Goal: Information Seeking & Learning: Learn about a topic

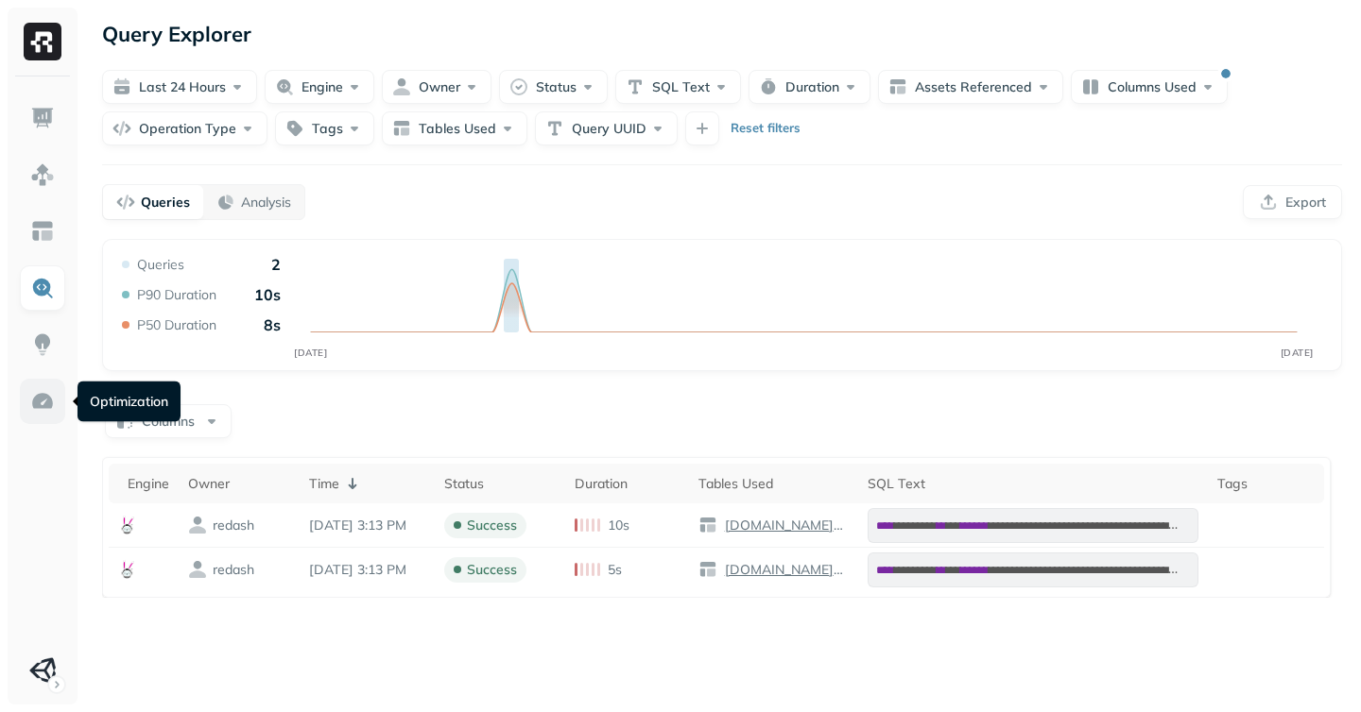
click at [33, 408] on img at bounding box center [42, 401] width 25 height 25
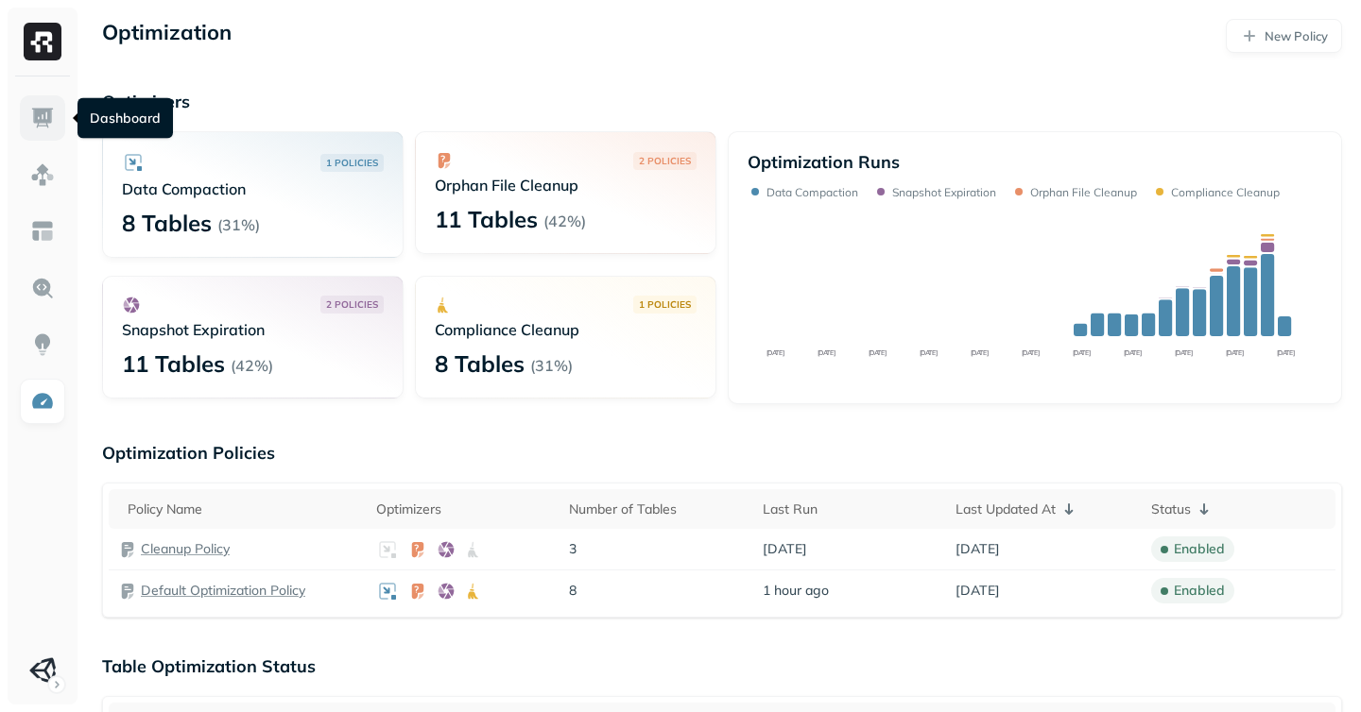
click at [24, 117] on link at bounding box center [42, 117] width 45 height 45
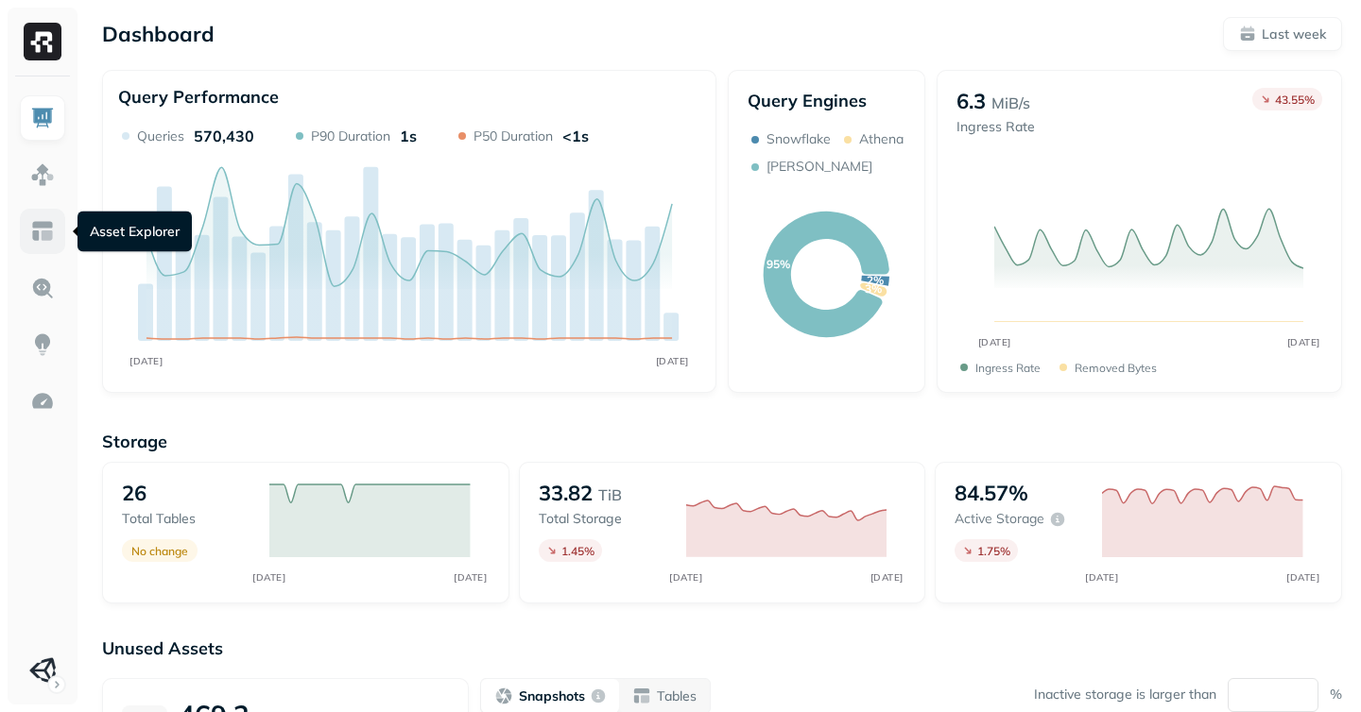
click at [34, 222] on img at bounding box center [42, 231] width 25 height 25
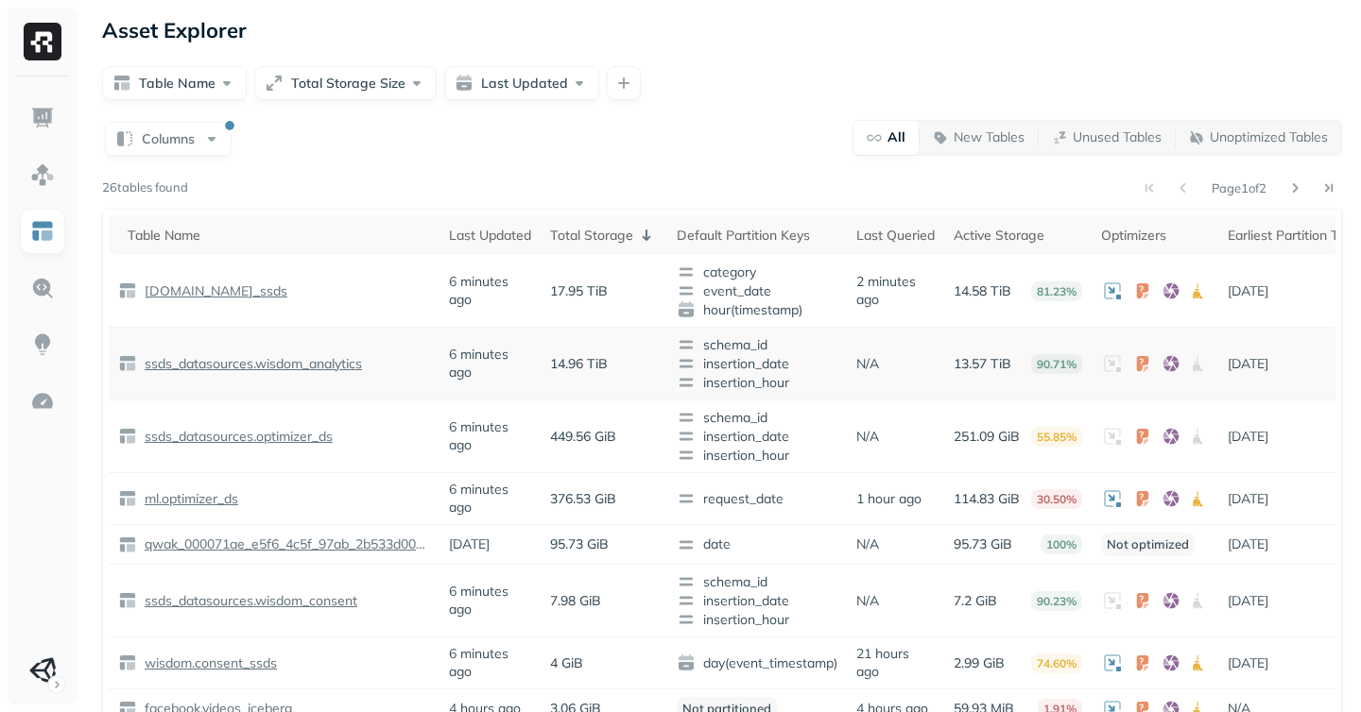
click at [234, 366] on p "ssds_datasources.wisdom_analytics" at bounding box center [251, 364] width 221 height 18
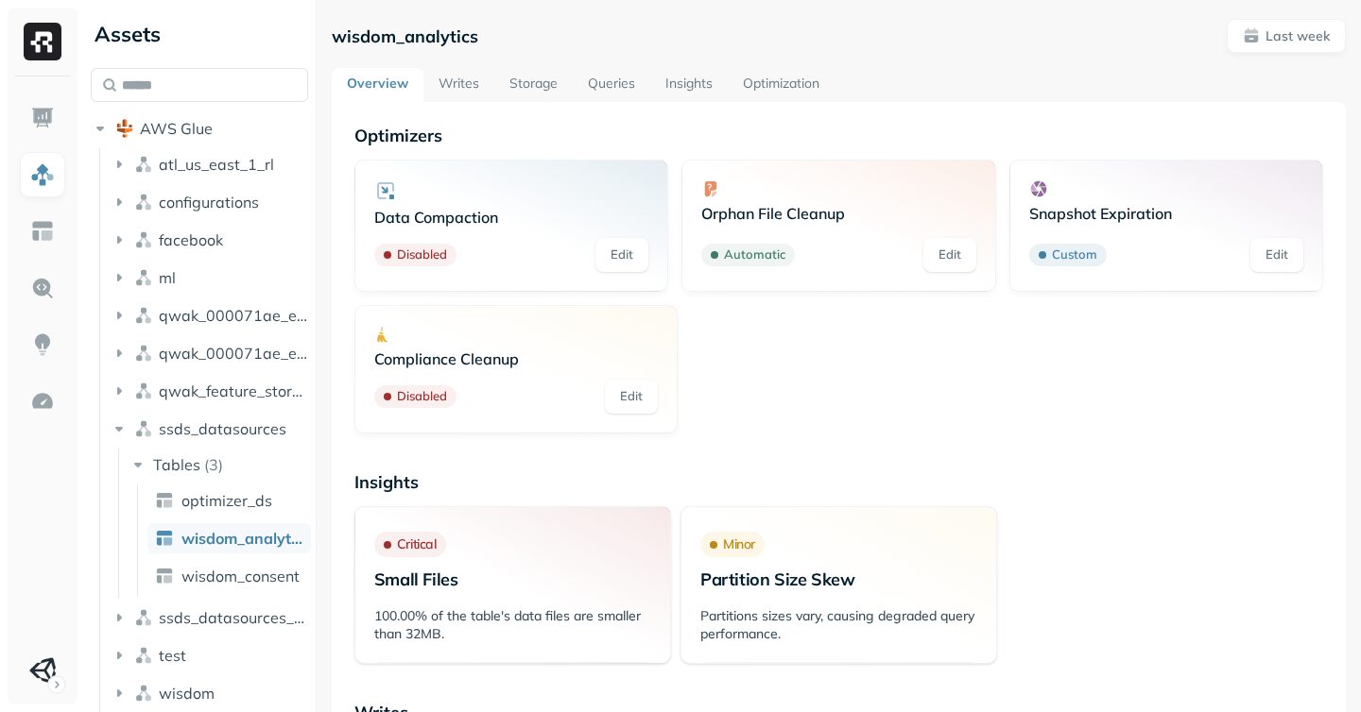
scroll to position [47, 0]
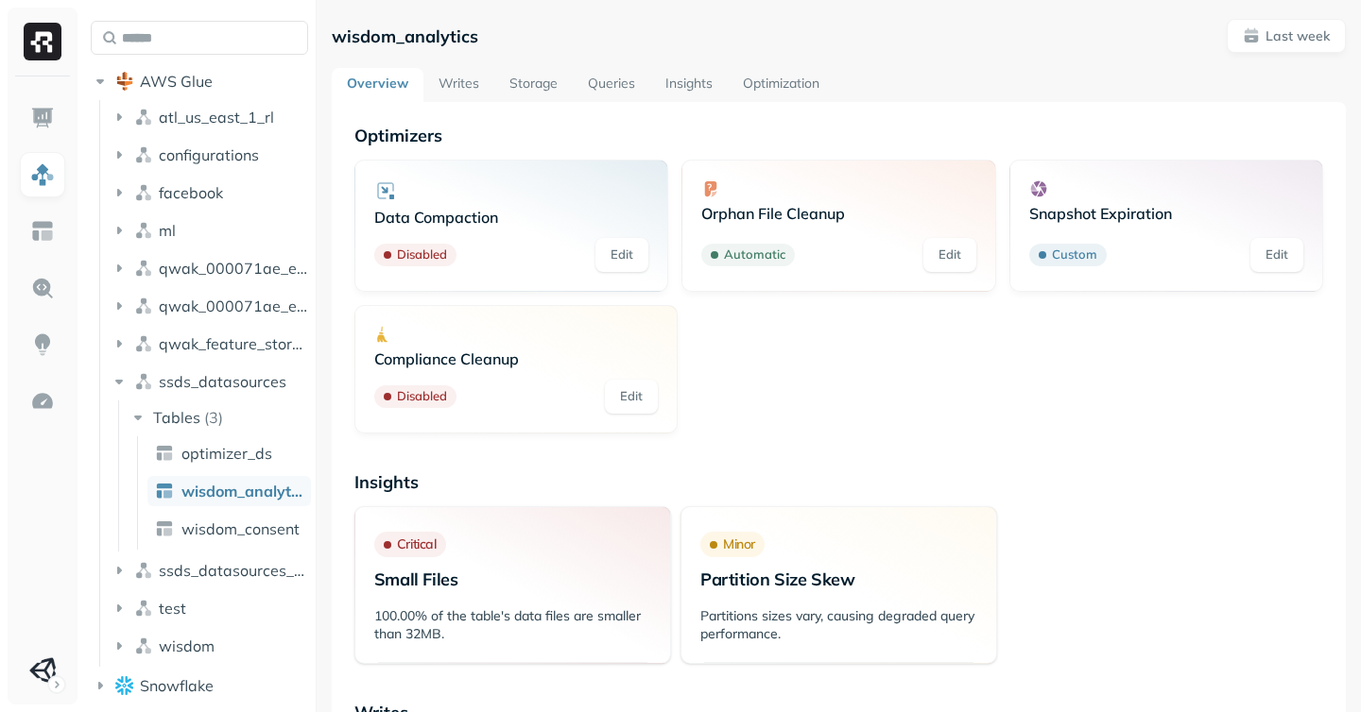
click at [450, 84] on link "Writes" at bounding box center [458, 85] width 71 height 34
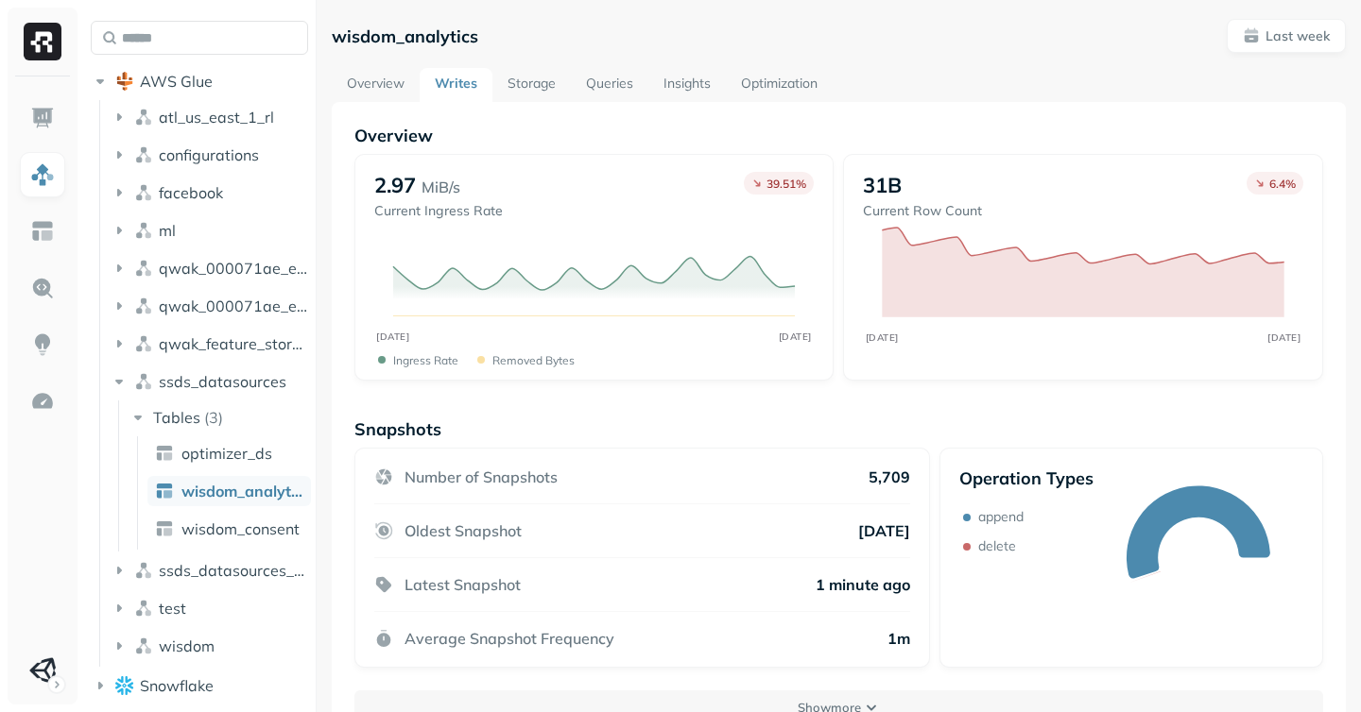
click at [395, 73] on link "Overview" at bounding box center [376, 85] width 88 height 34
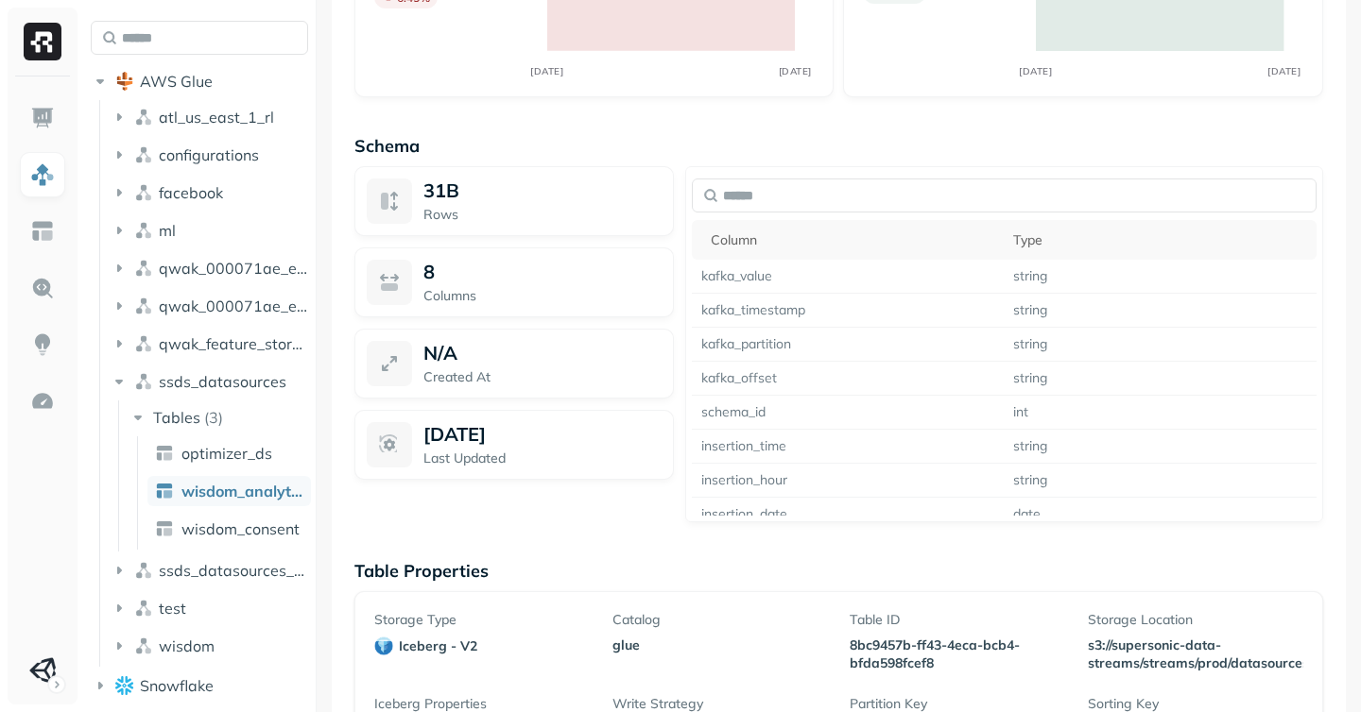
scroll to position [1512, 0]
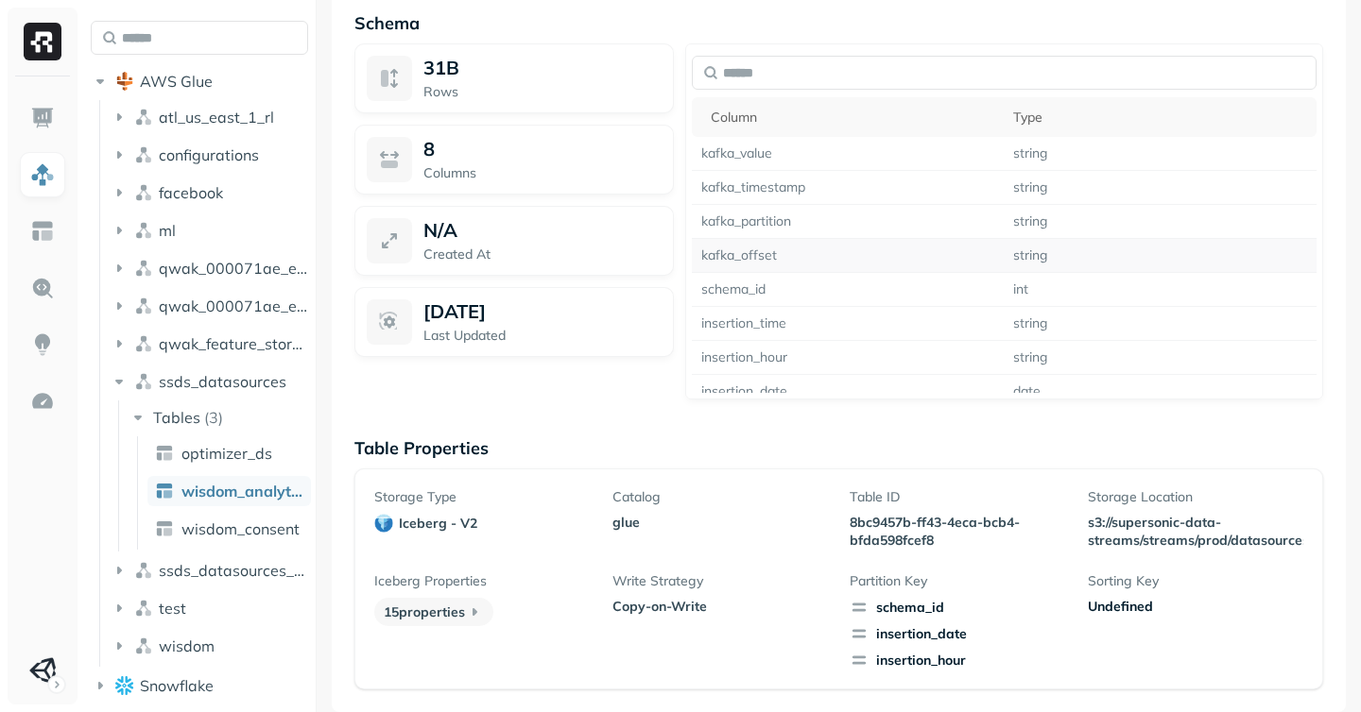
click at [750, 256] on td "kafka_offset" at bounding box center [848, 256] width 313 height 34
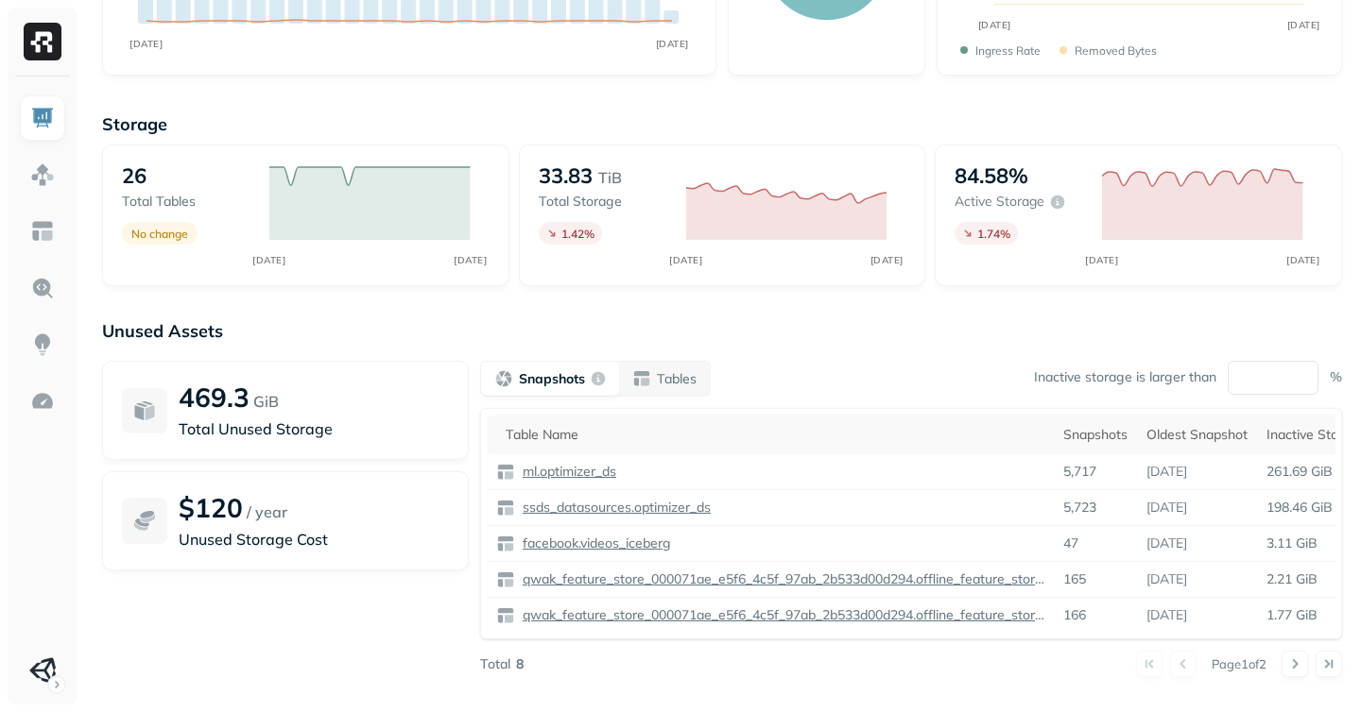
scroll to position [339, 0]
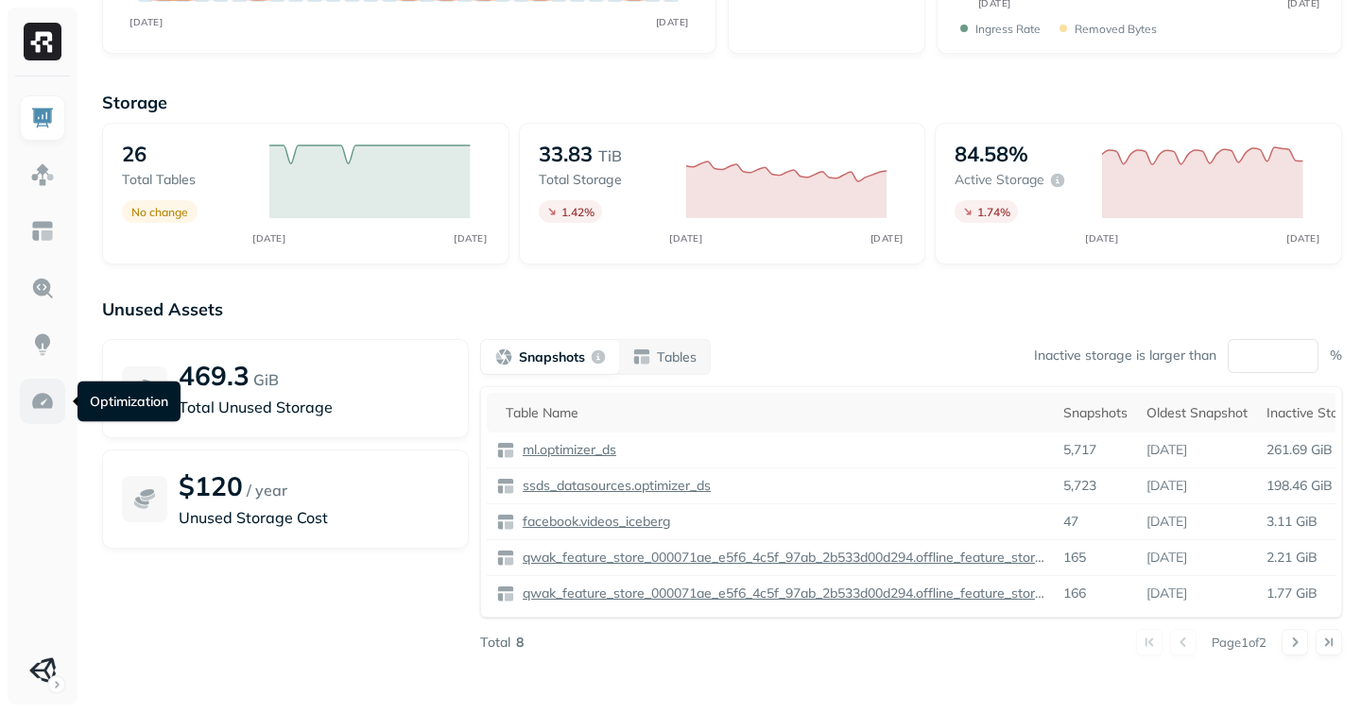
click at [39, 406] on img at bounding box center [42, 401] width 25 height 25
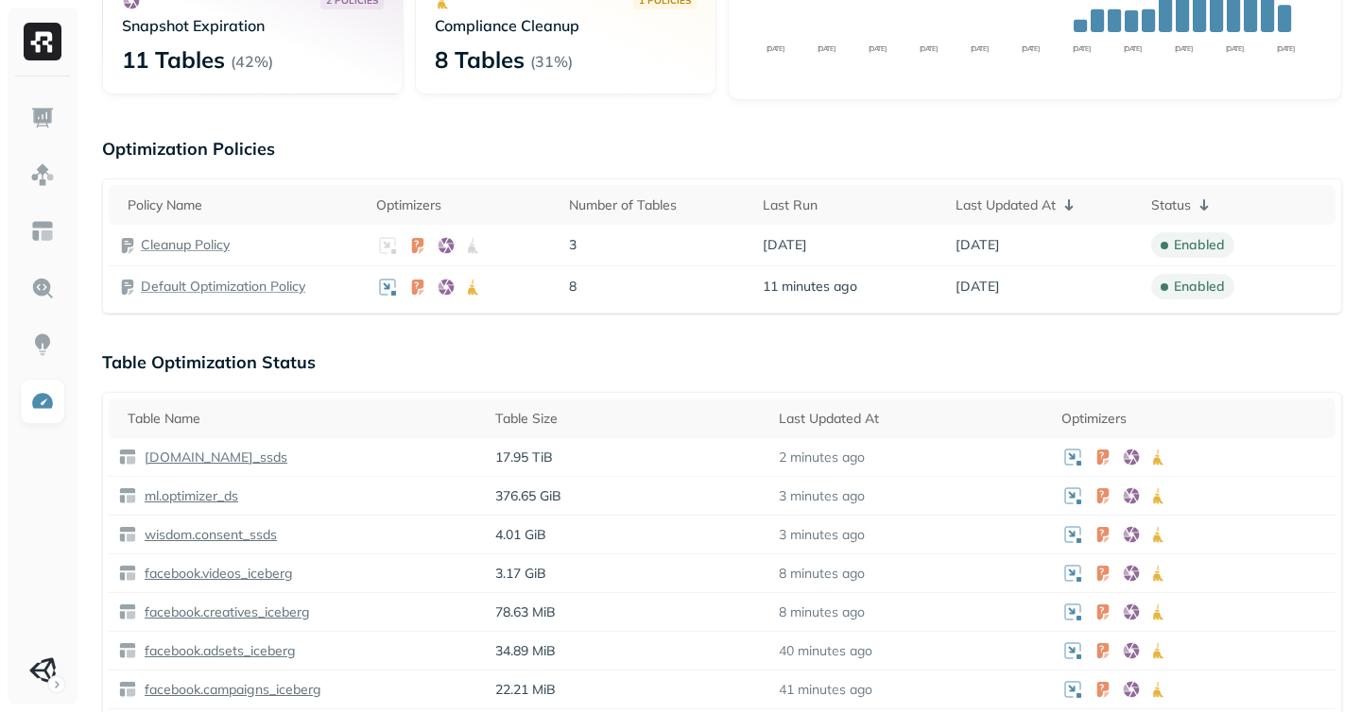
scroll to position [312, 0]
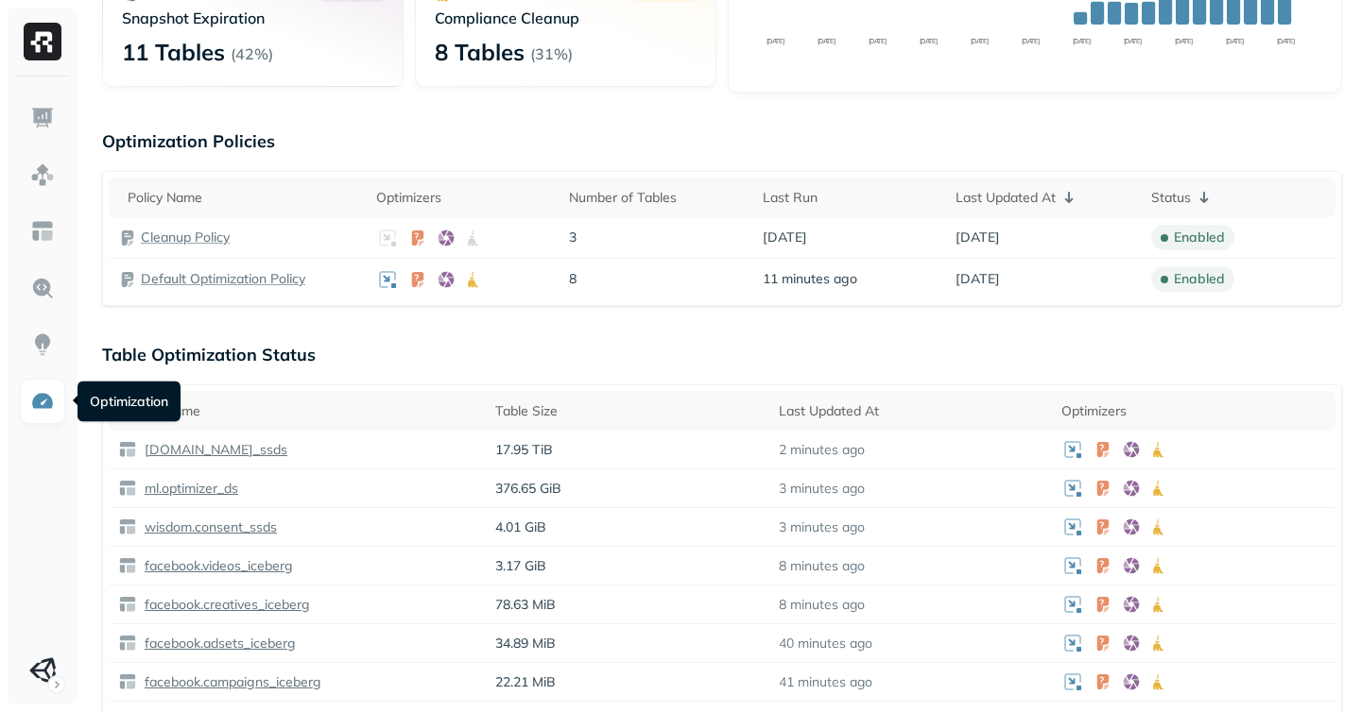
click at [1335, 339] on div "Optimization New Policy Optimizers 1 POLICIES Data Compaction 8 Tables ( 31% ) …" at bounding box center [721, 576] width 1277 height 1776
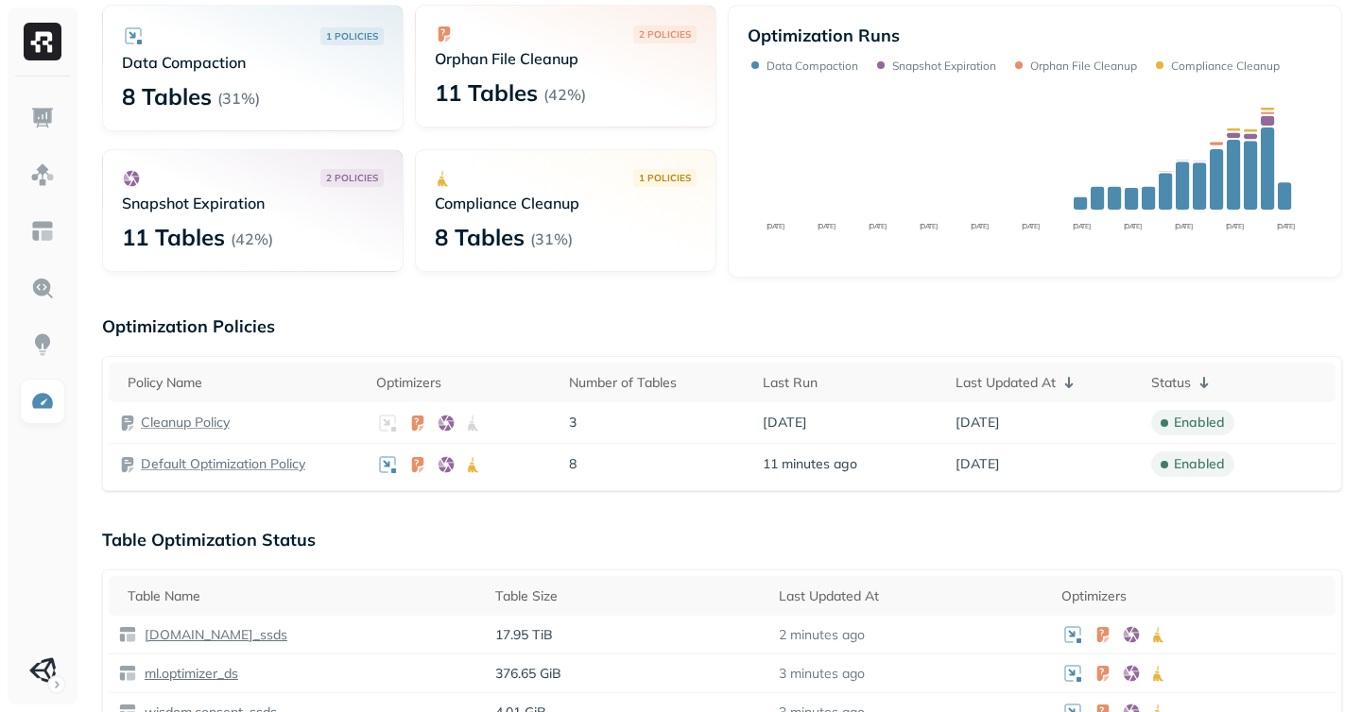
scroll to position [0, 0]
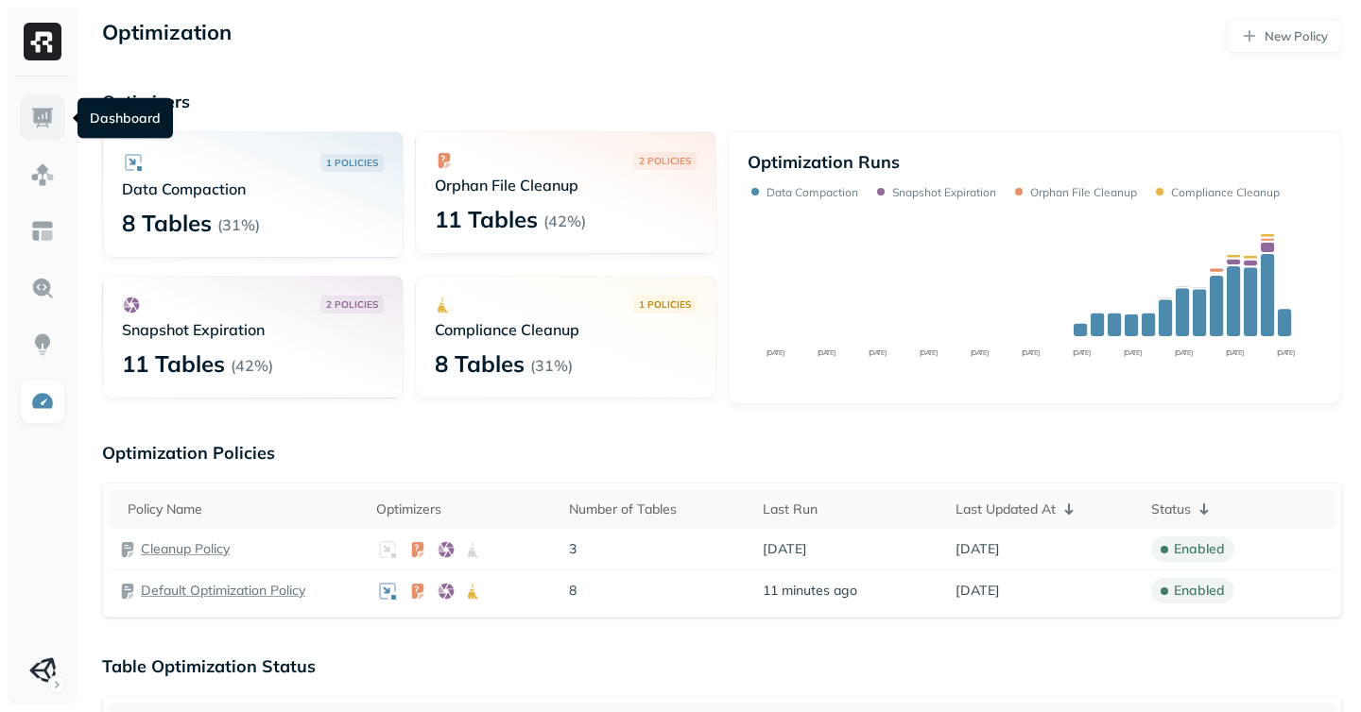
click at [33, 122] on img at bounding box center [42, 118] width 25 height 25
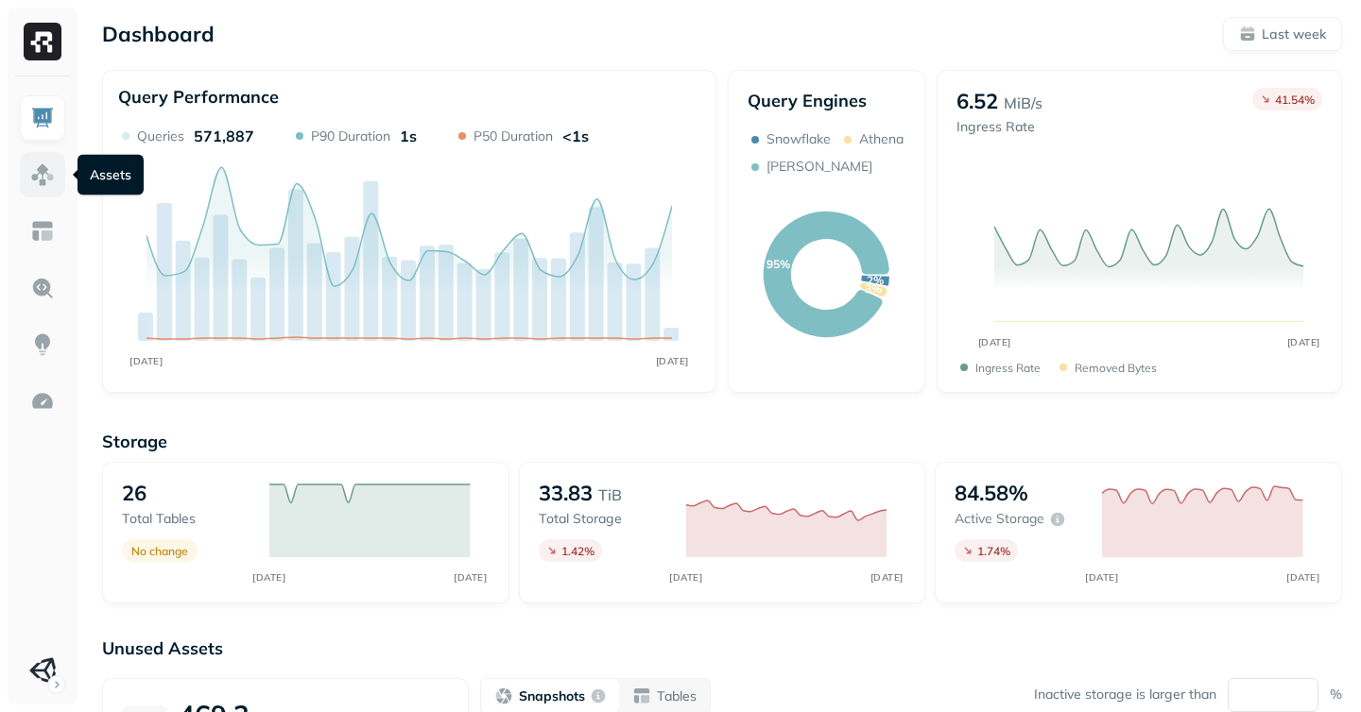
click at [53, 189] on link at bounding box center [42, 174] width 45 height 45
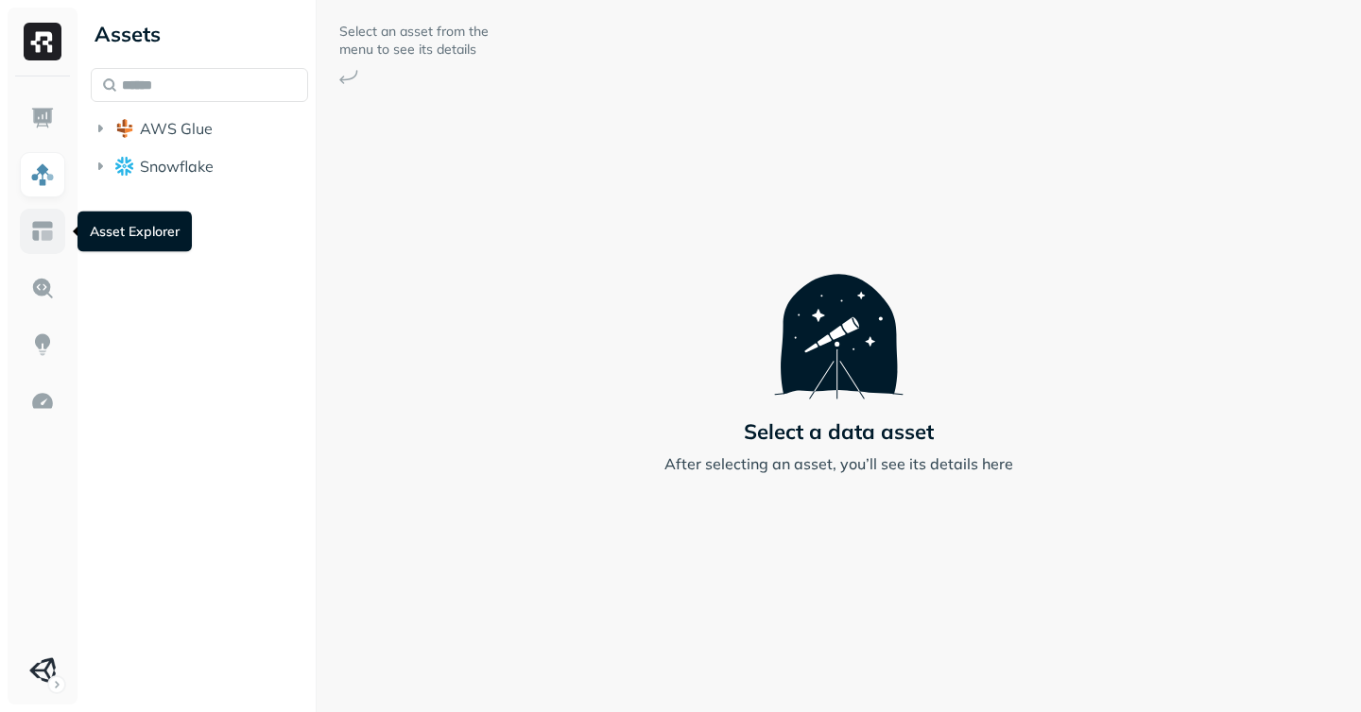
click at [47, 247] on link at bounding box center [42, 231] width 45 height 45
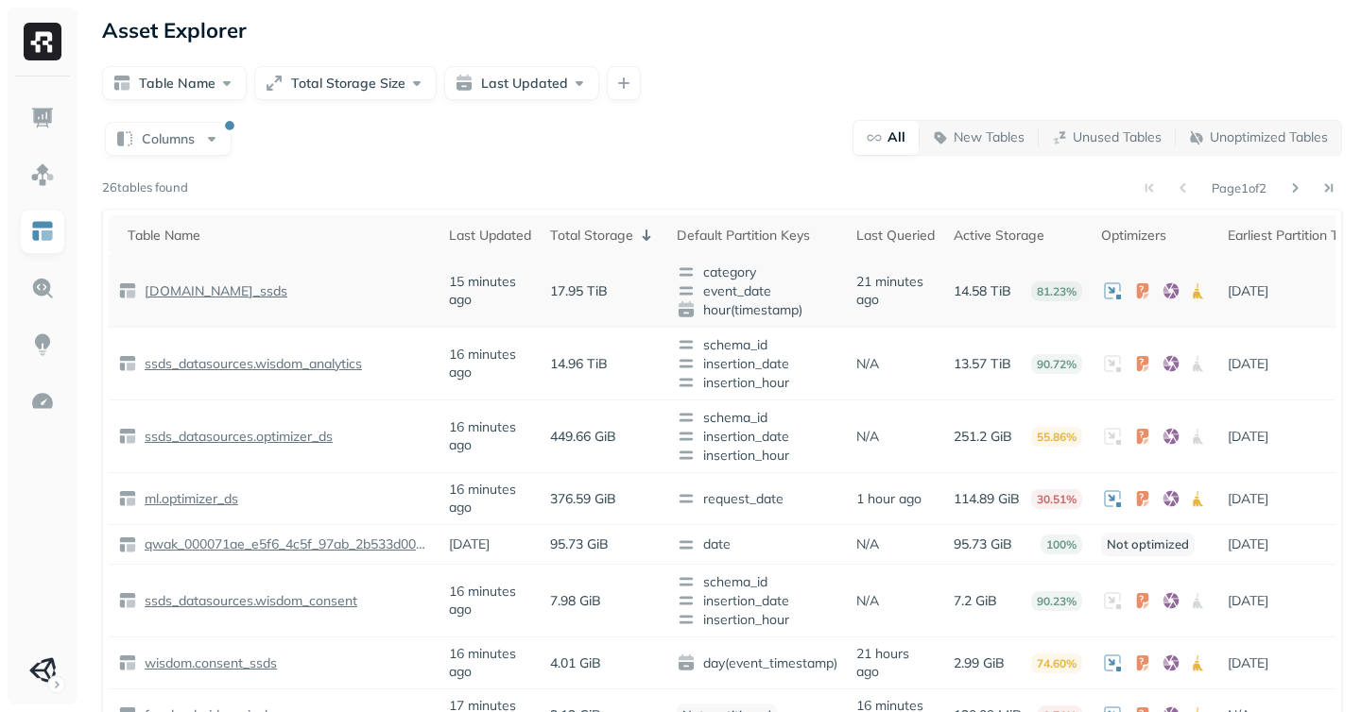
click at [253, 290] on p "[DOMAIN_NAME]_ssds" at bounding box center [214, 292] width 146 height 18
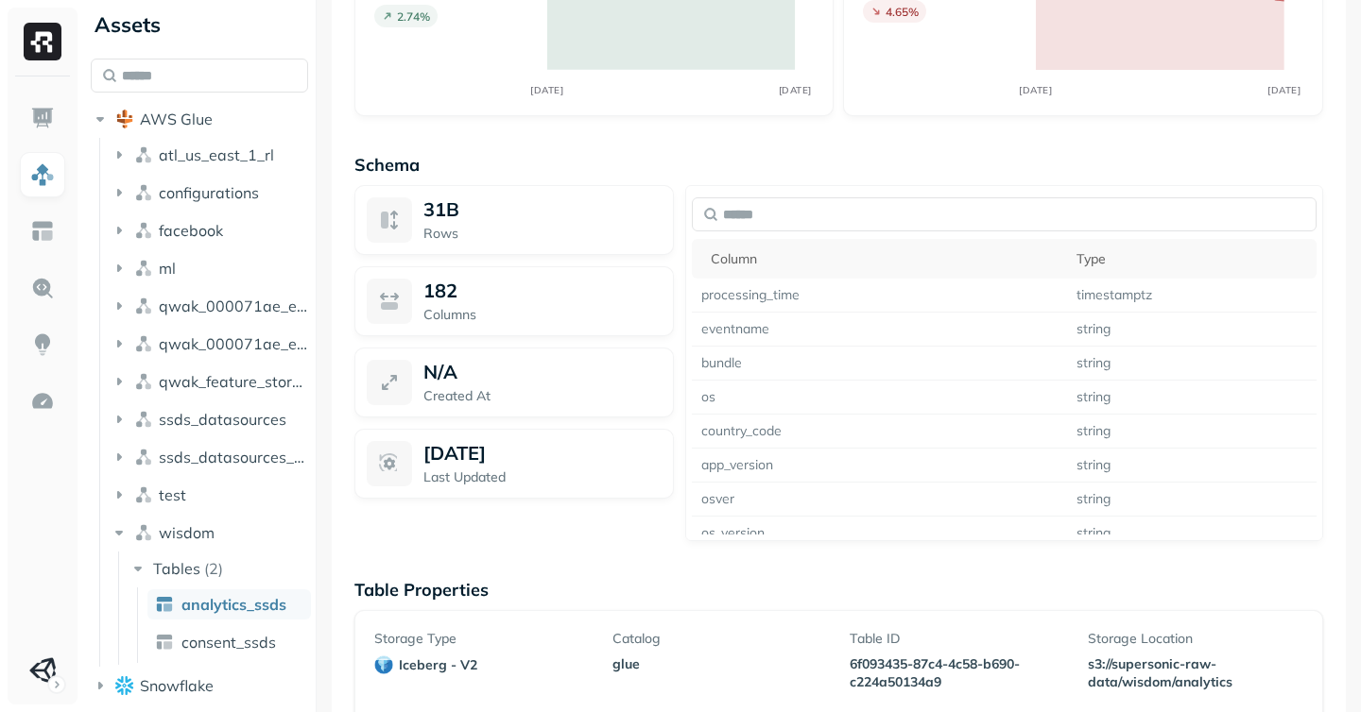
scroll to position [1658, 0]
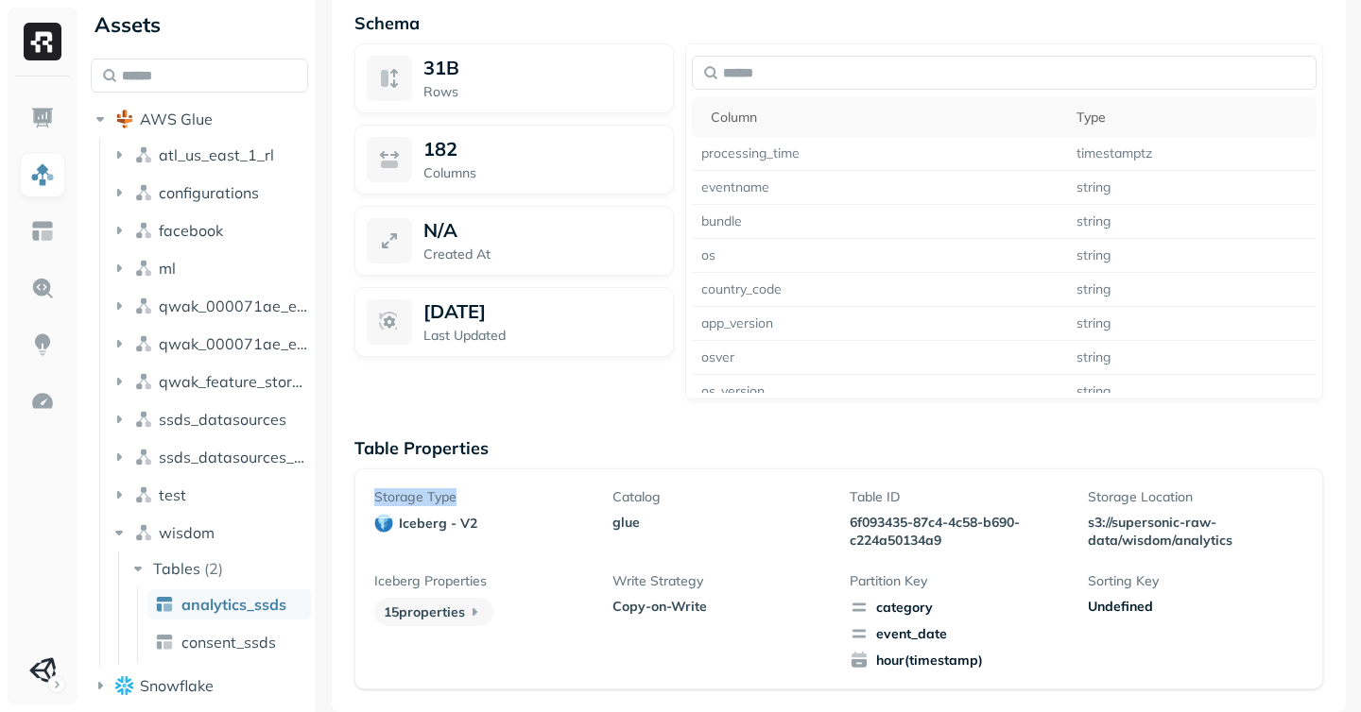
drag, startPoint x: 462, startPoint y: 500, endPoint x: 345, endPoint y: 503, distance: 117.2
click at [489, 523] on span "iceberg - v2" at bounding box center [481, 523] width 215 height 19
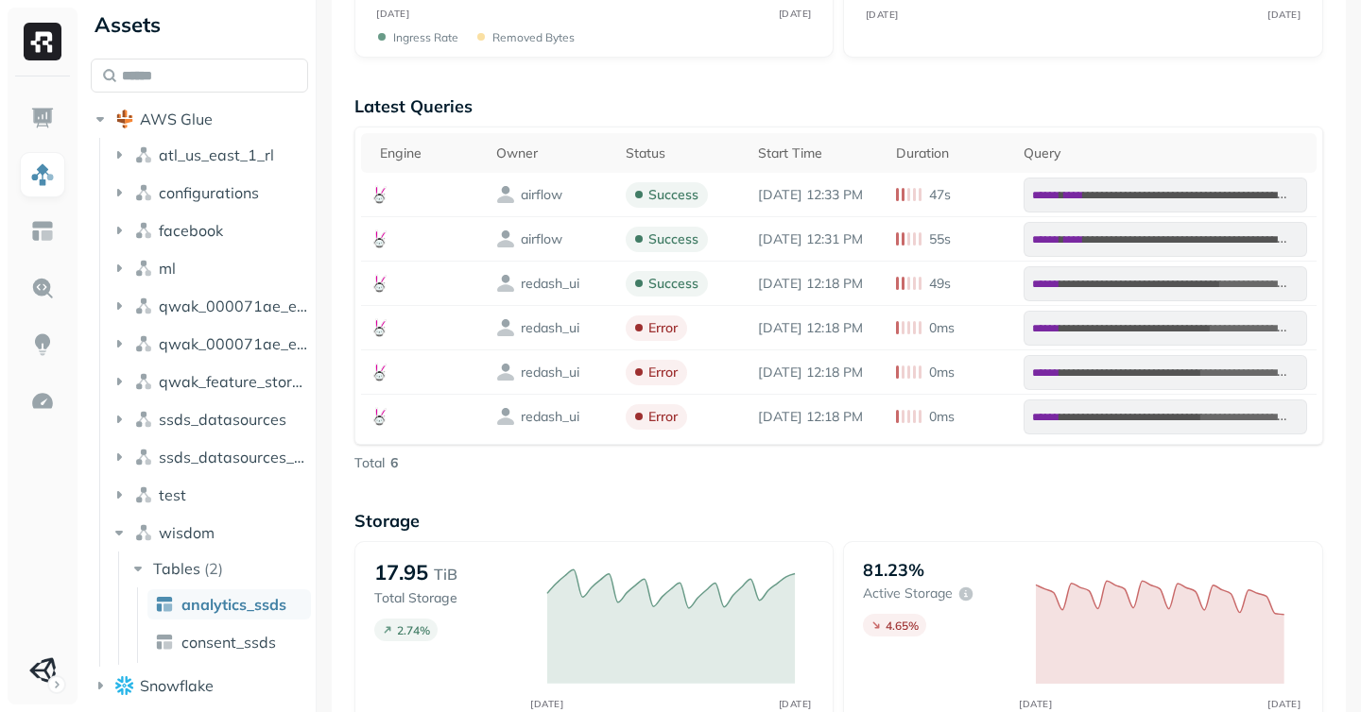
scroll to position [0, 0]
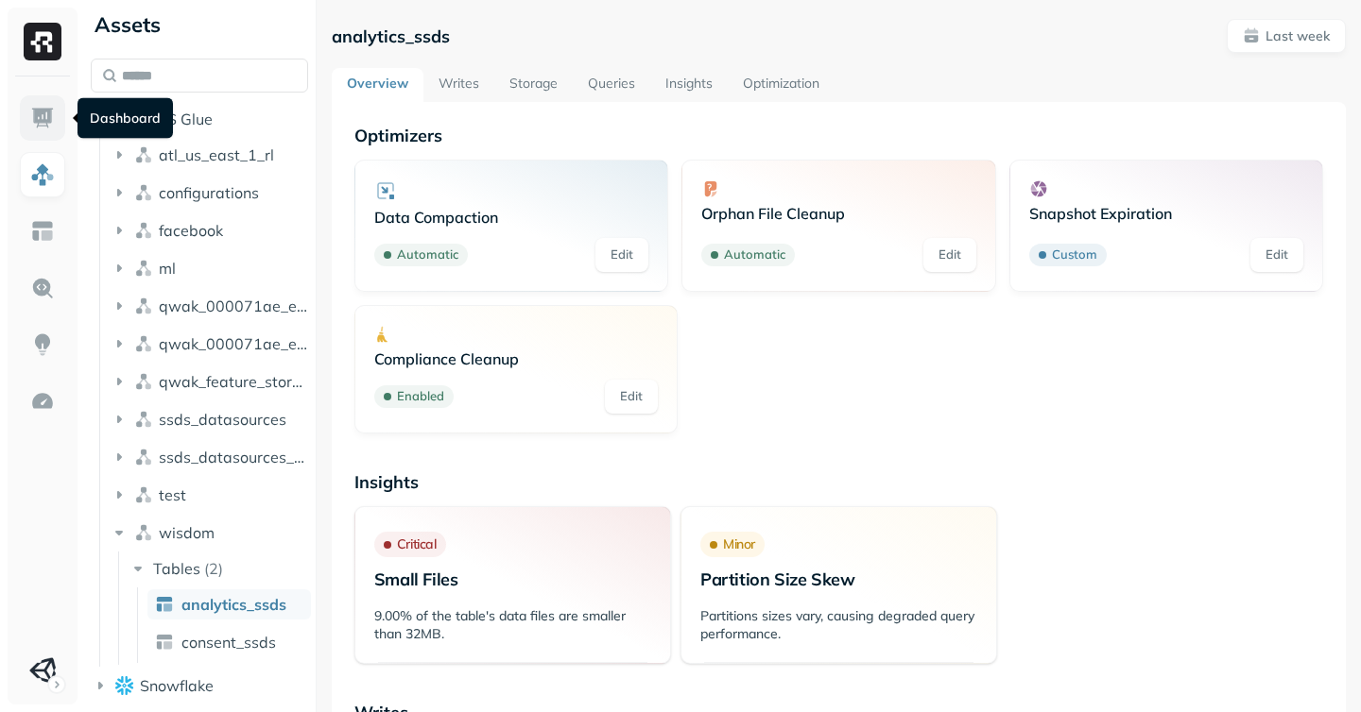
click at [30, 127] on img at bounding box center [42, 118] width 25 height 25
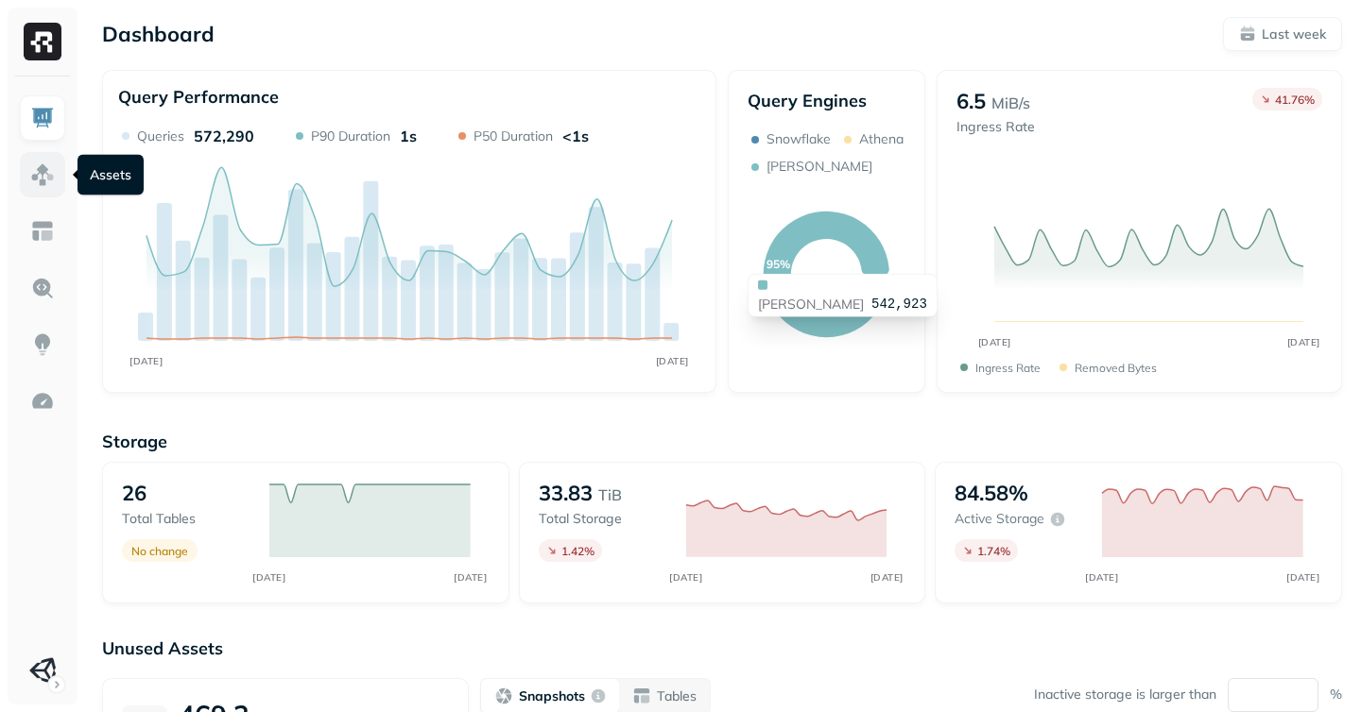
click at [58, 177] on link at bounding box center [42, 174] width 45 height 45
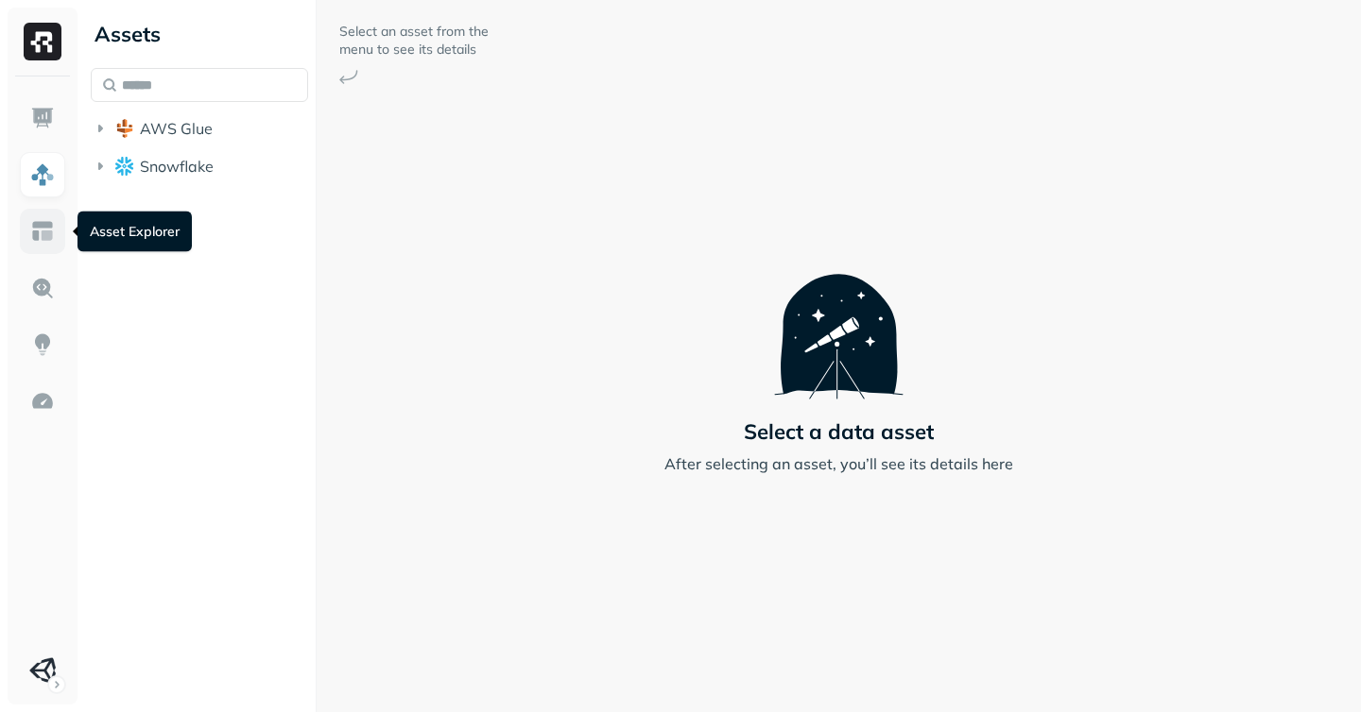
click at [37, 240] on img at bounding box center [42, 231] width 25 height 25
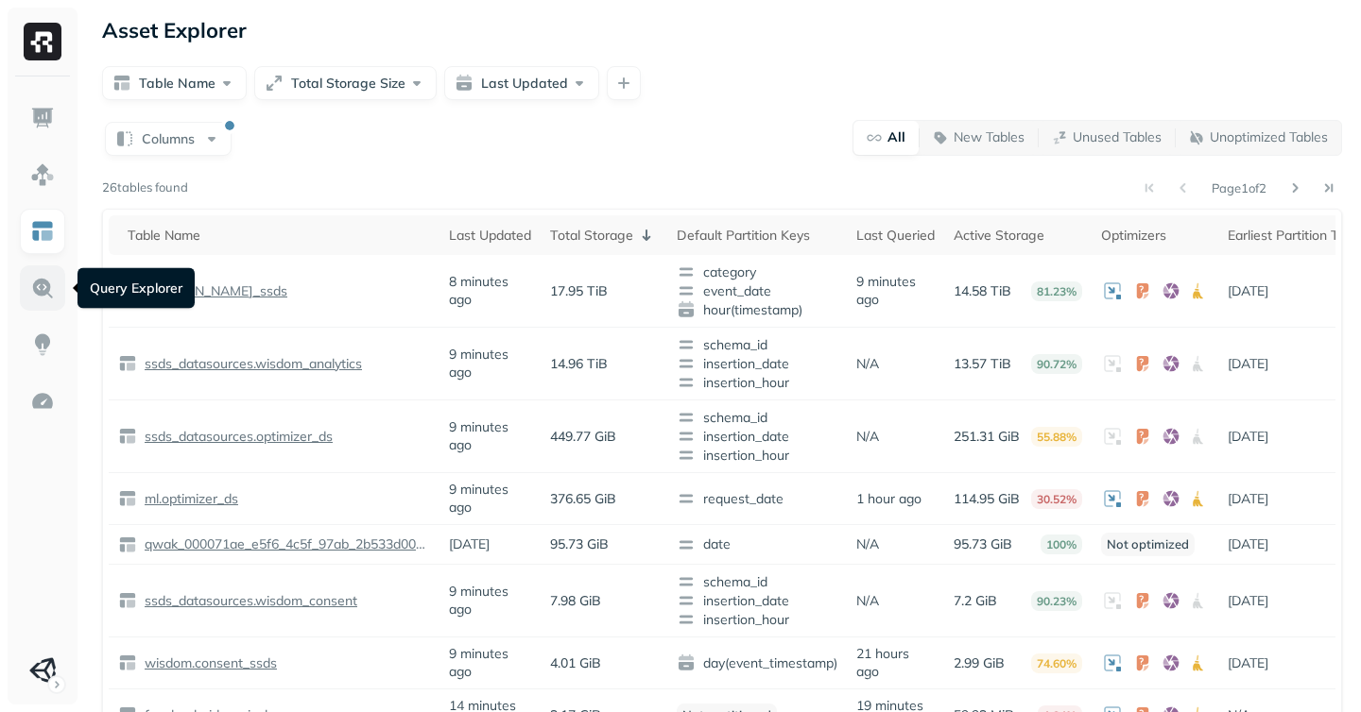
click at [45, 294] on img at bounding box center [42, 288] width 25 height 25
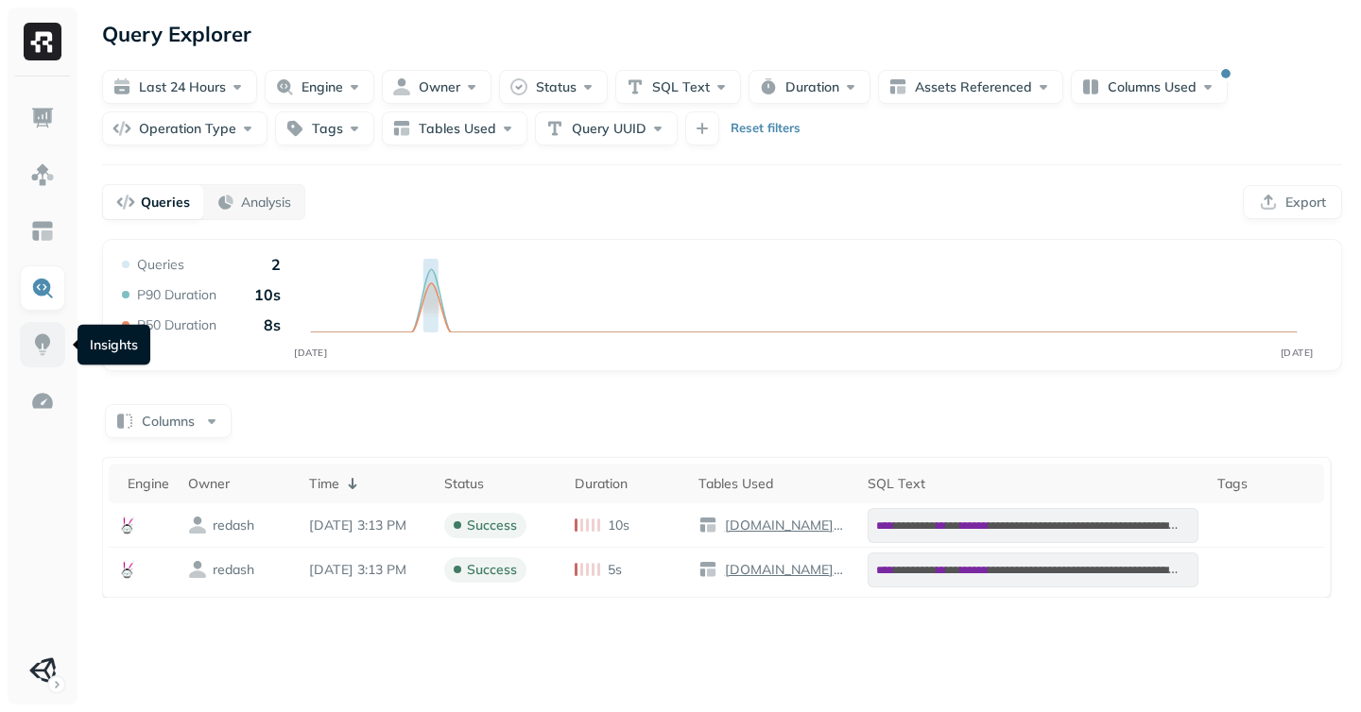
click at [49, 324] on link at bounding box center [42, 344] width 45 height 45
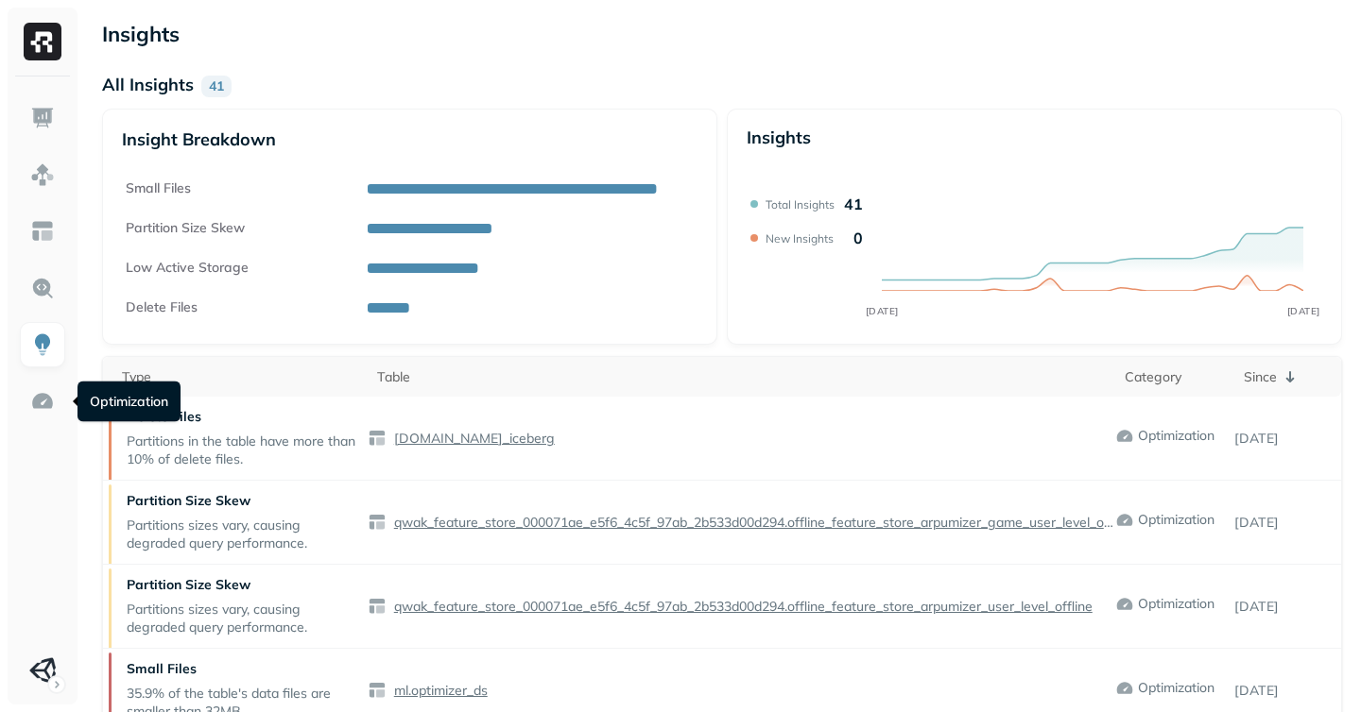
click at [47, 377] on ul at bounding box center [42, 394] width 47 height 598
click at [43, 399] on img at bounding box center [42, 401] width 25 height 25
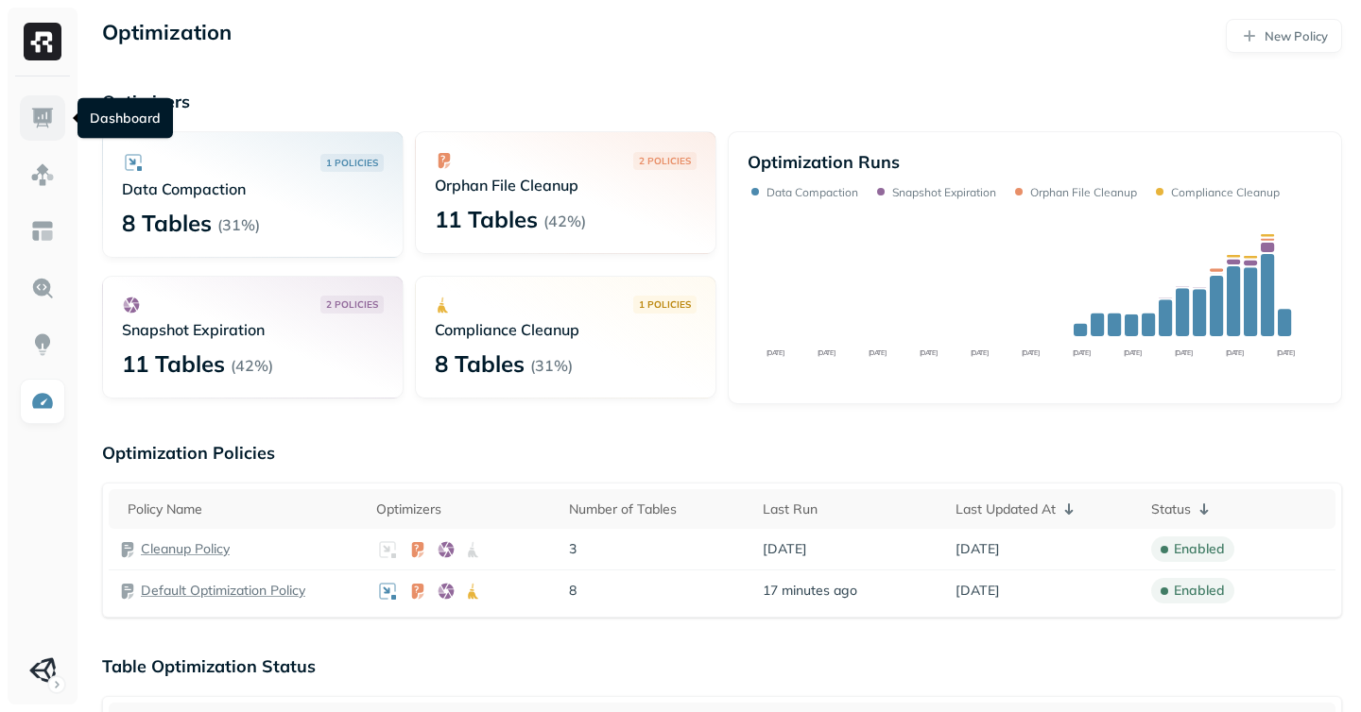
click at [29, 133] on link at bounding box center [42, 117] width 45 height 45
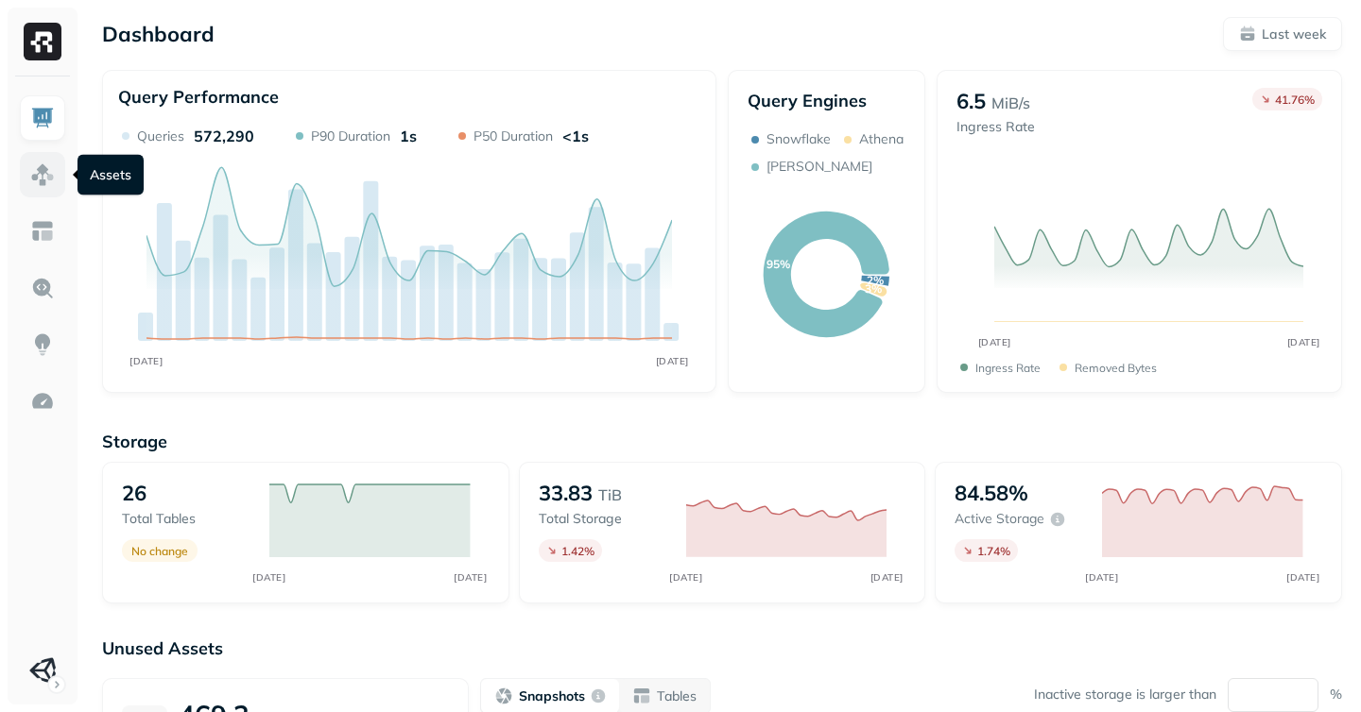
click at [43, 153] on link at bounding box center [42, 174] width 45 height 45
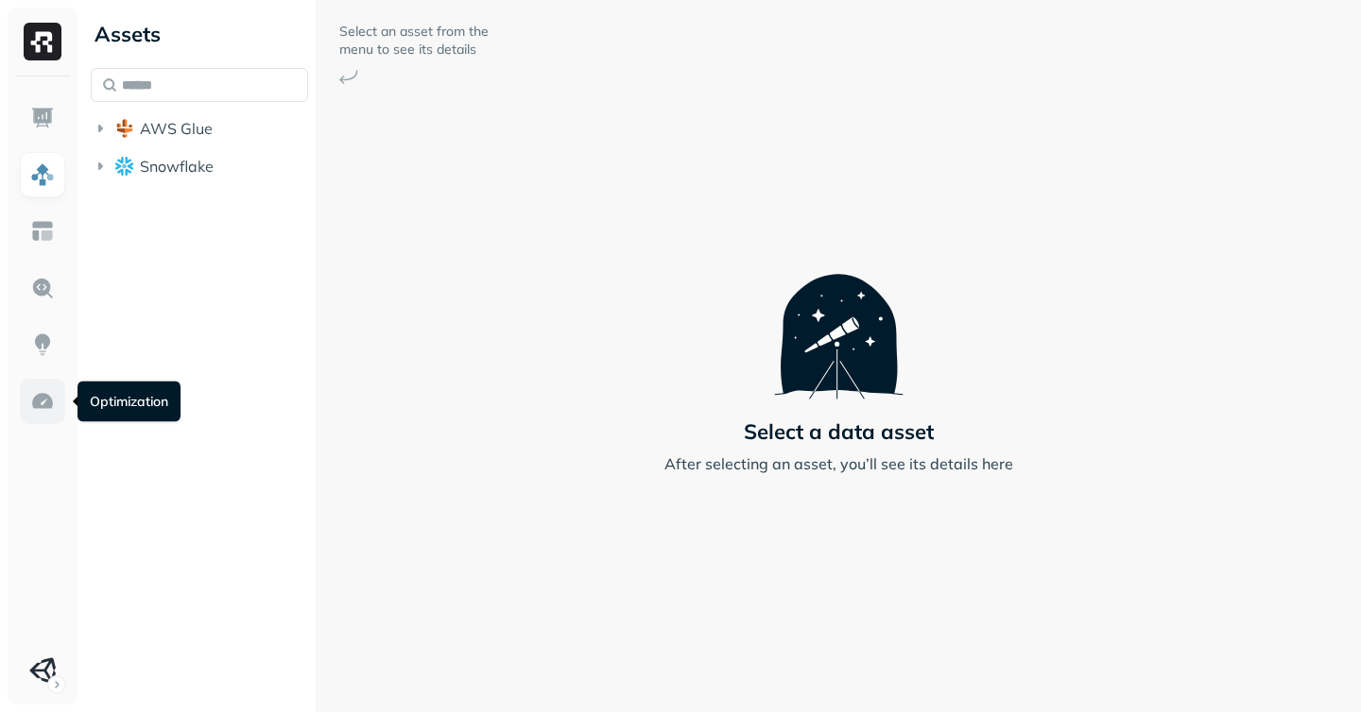
click at [45, 396] on img at bounding box center [42, 401] width 25 height 25
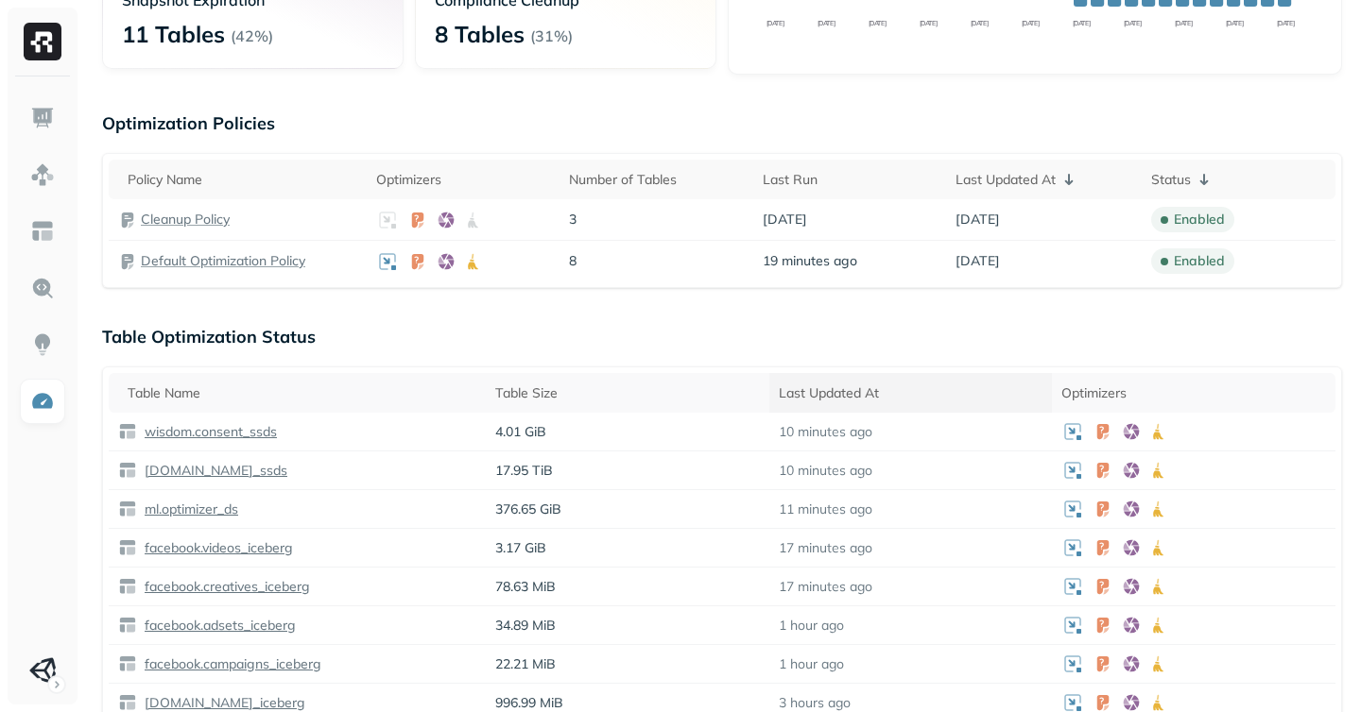
scroll to position [286, 0]
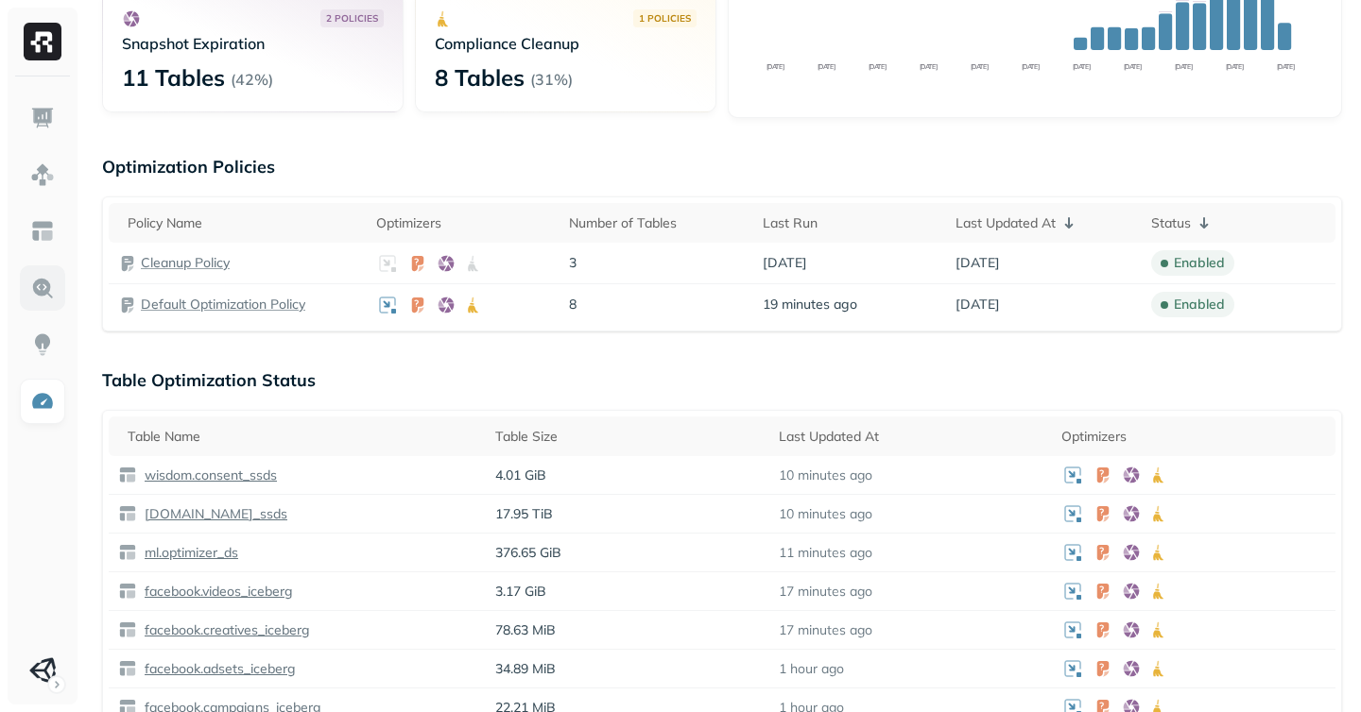
click at [43, 288] on img at bounding box center [42, 288] width 25 height 25
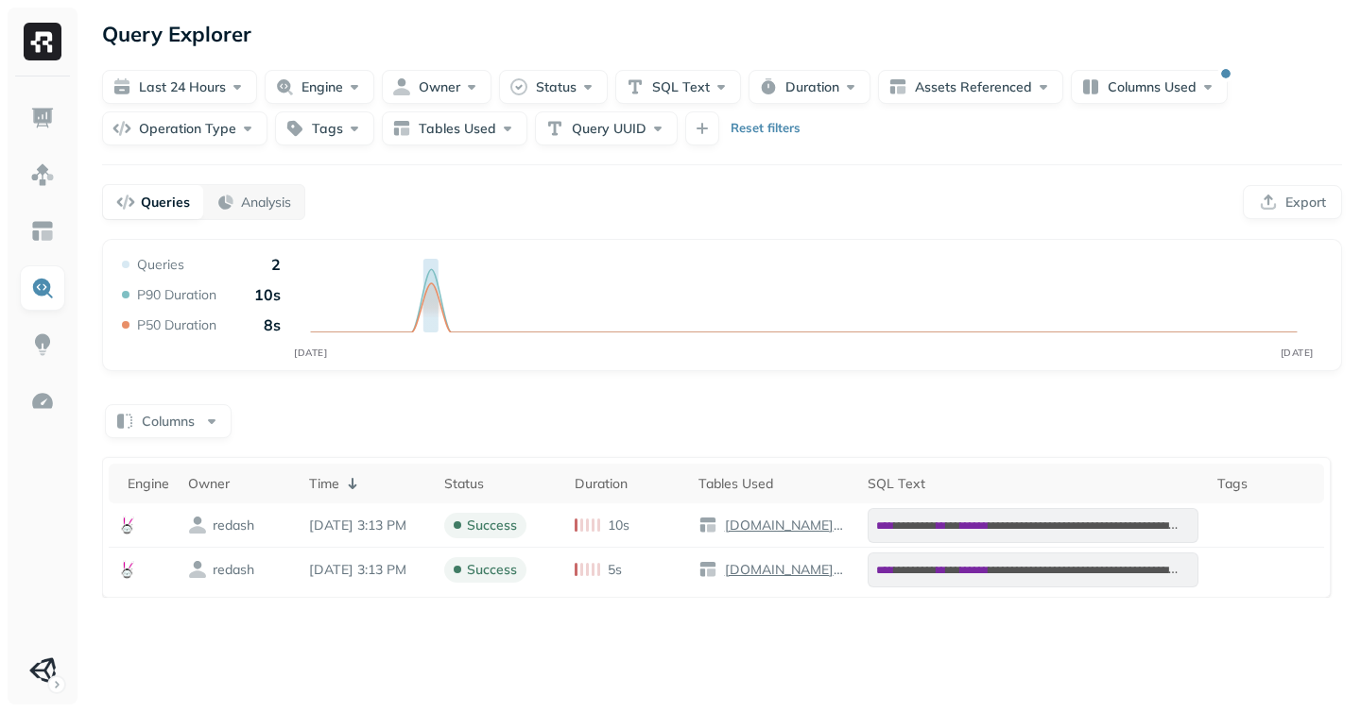
click at [335, 43] on div "Query Explorer" at bounding box center [722, 34] width 1240 height 34
click at [63, 116] on link at bounding box center [42, 117] width 45 height 45
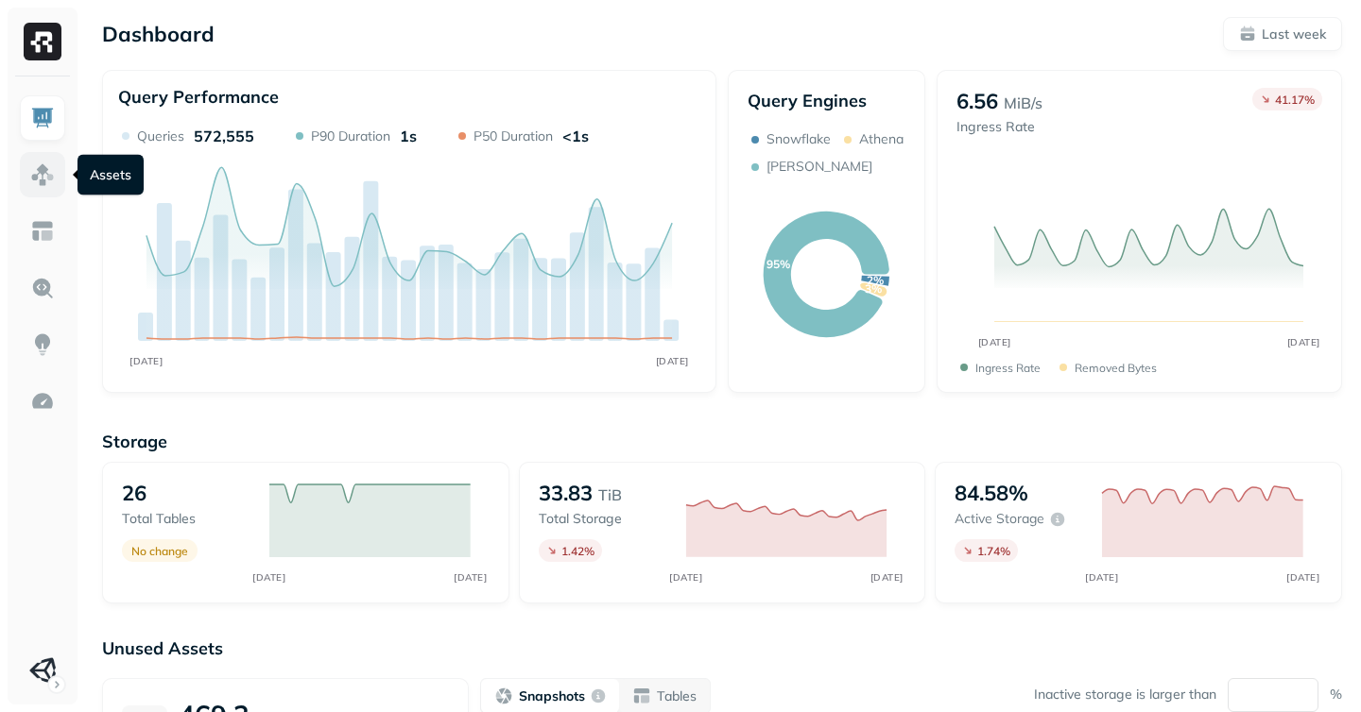
click at [32, 189] on link at bounding box center [42, 174] width 45 height 45
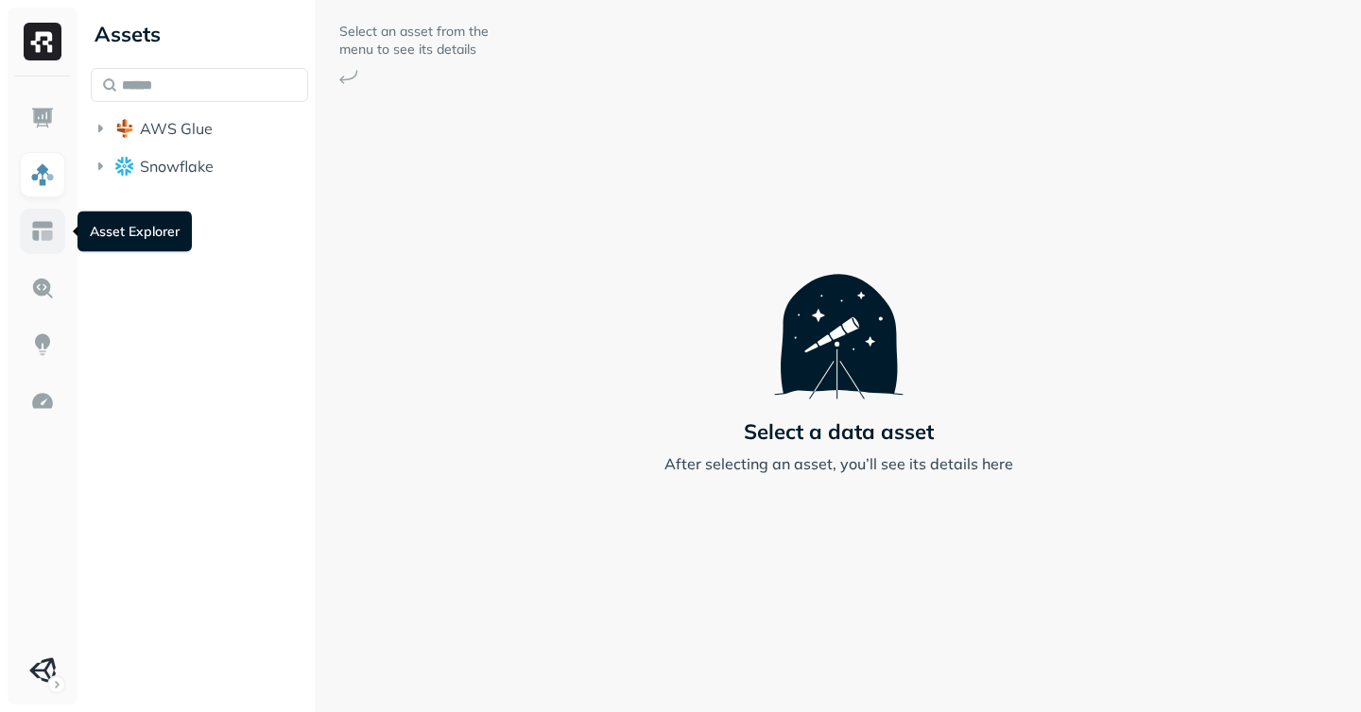
click at [43, 223] on img at bounding box center [42, 231] width 25 height 25
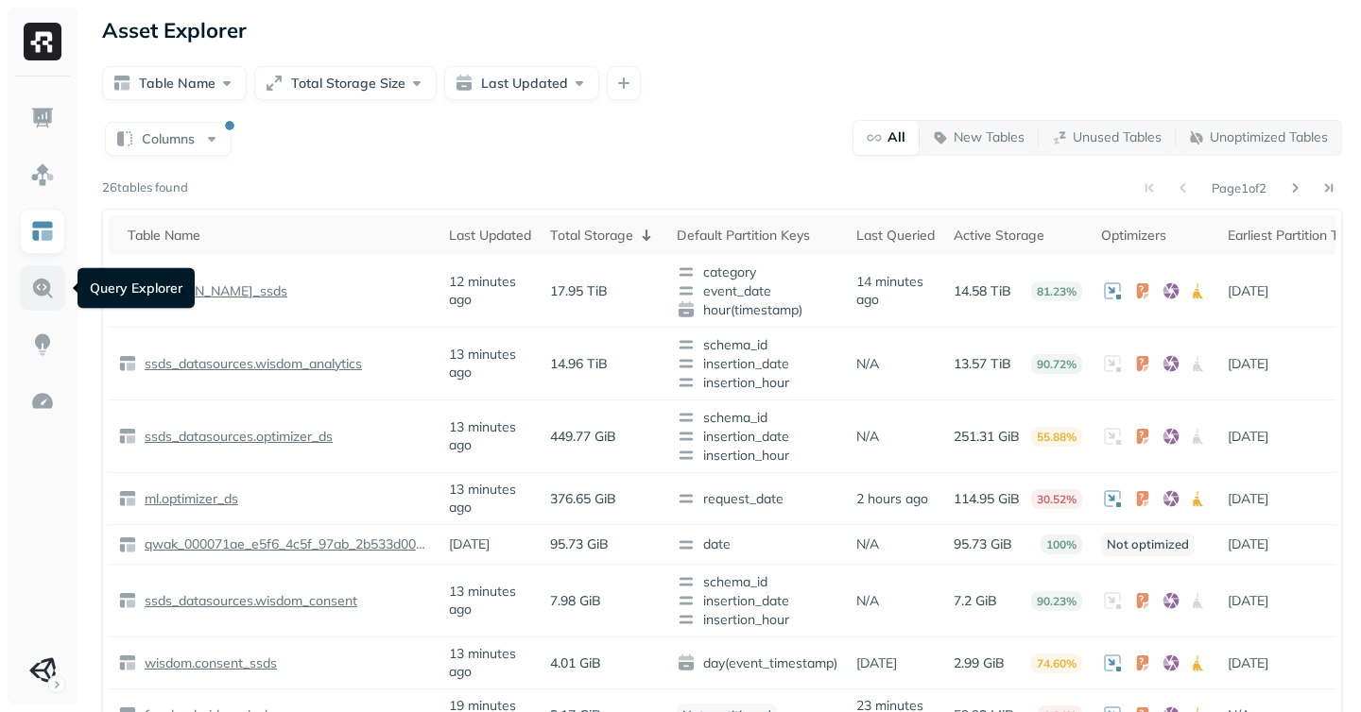
click at [20, 283] on link at bounding box center [42, 288] width 45 height 45
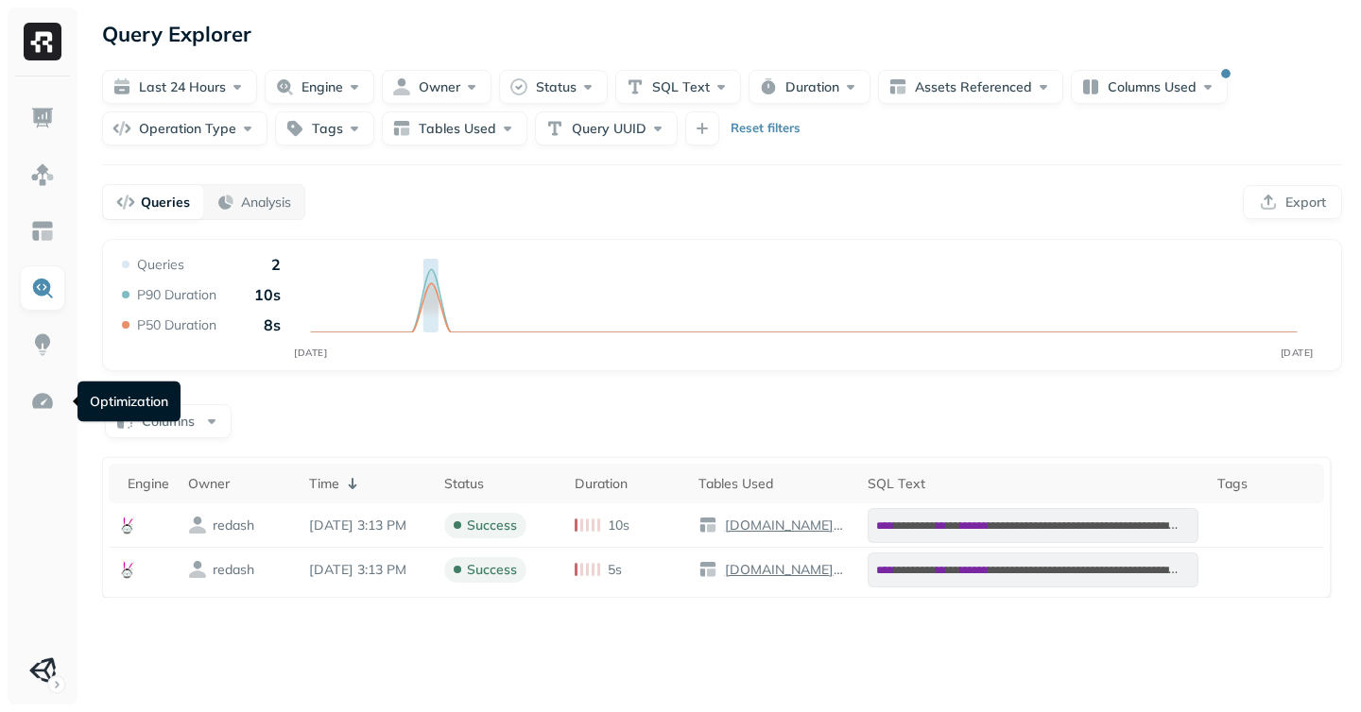
click at [33, 377] on ul at bounding box center [42, 394] width 47 height 598
click at [39, 396] on img at bounding box center [42, 401] width 25 height 25
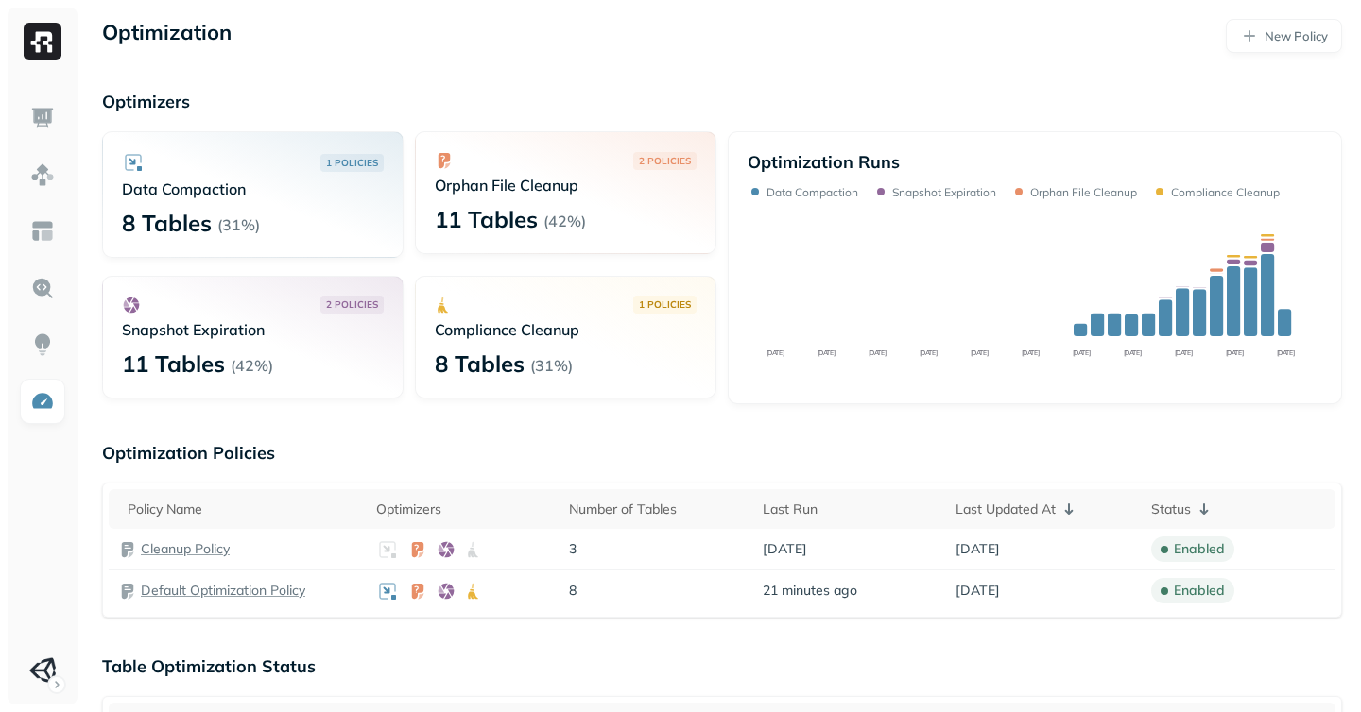
click at [45, 185] on img at bounding box center [42, 175] width 25 height 25
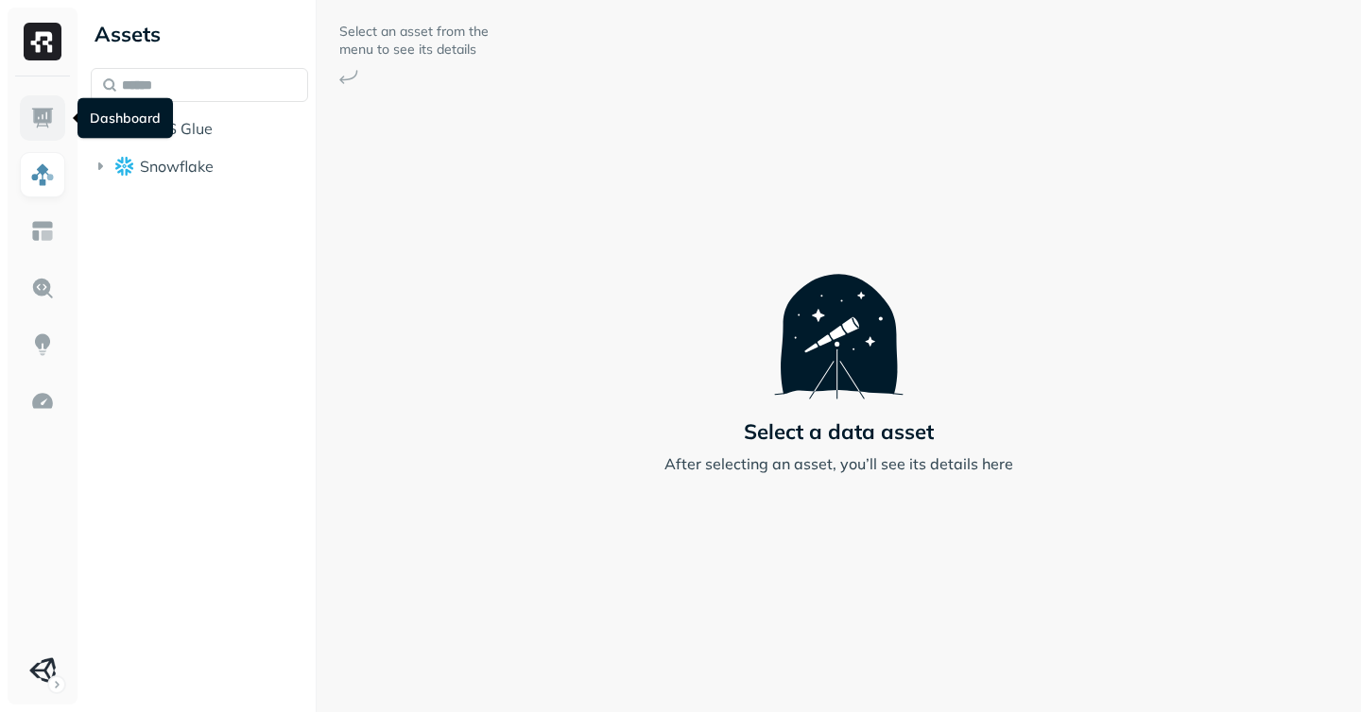
click at [45, 111] on img at bounding box center [42, 118] width 25 height 25
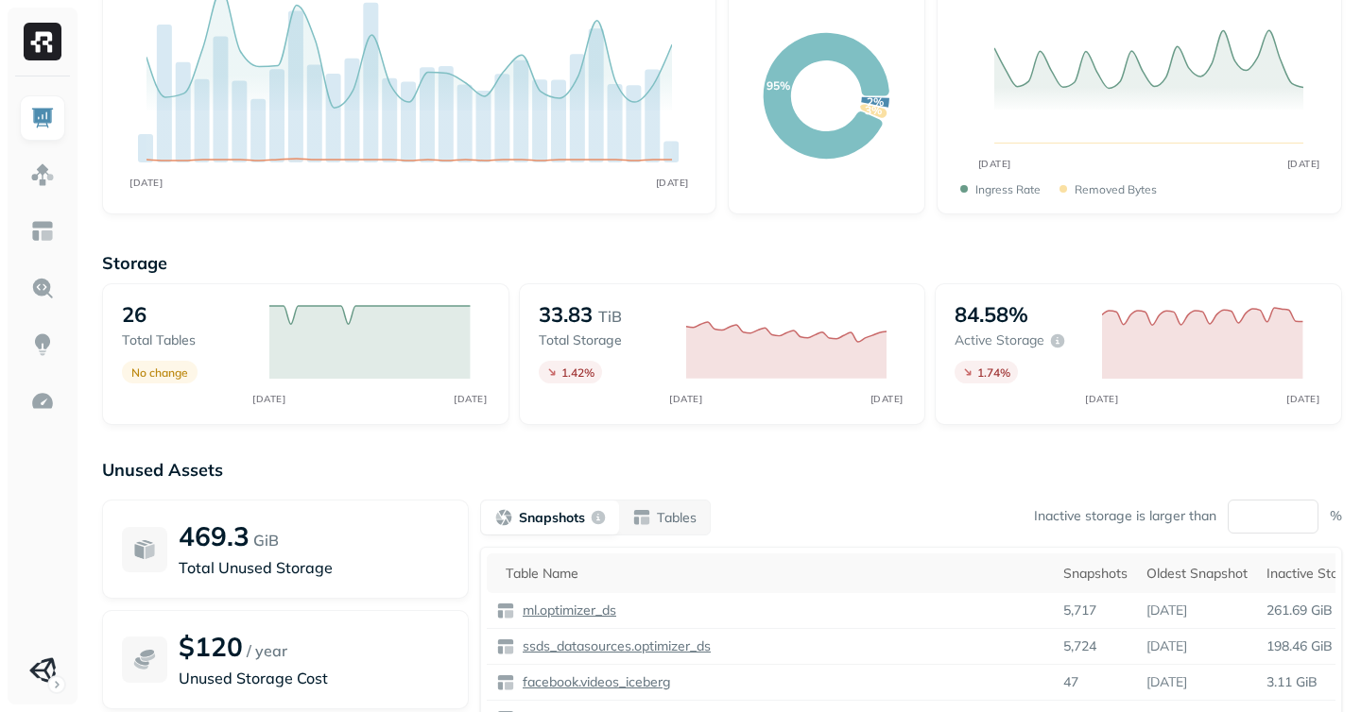
scroll to position [236, 0]
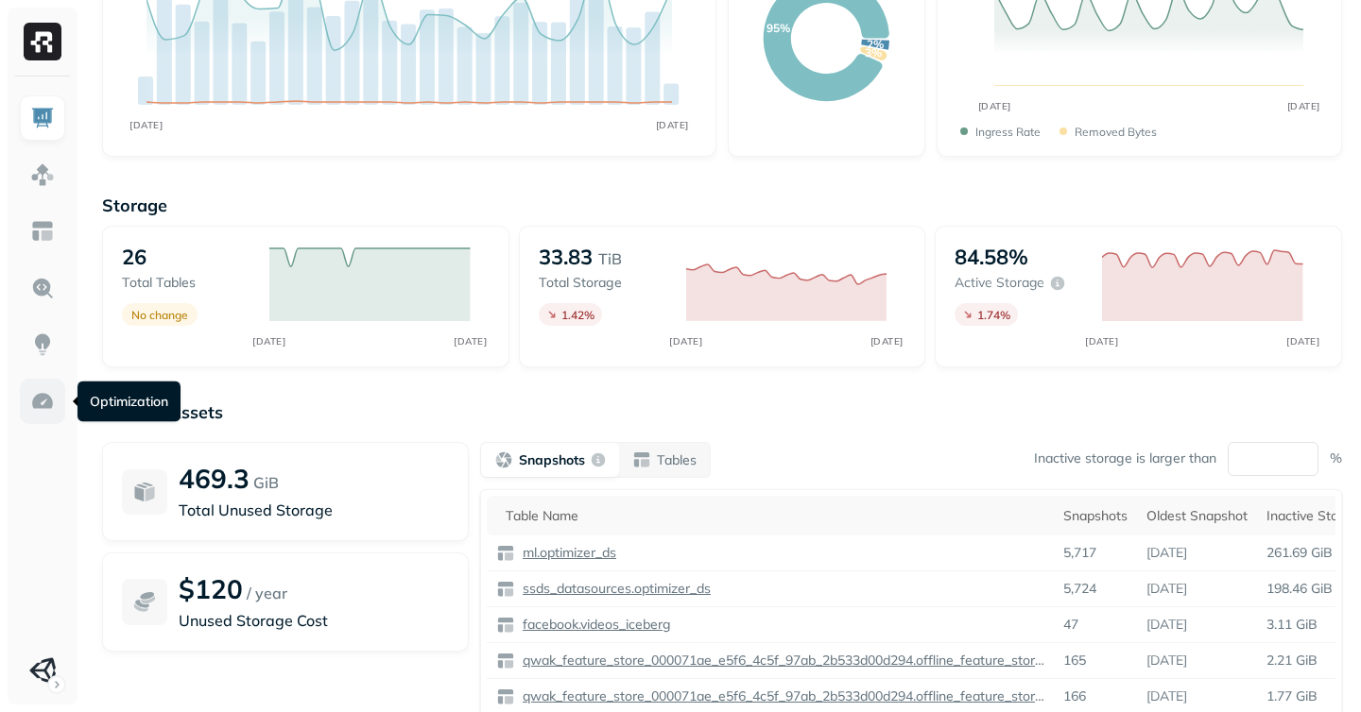
click at [60, 412] on link at bounding box center [42, 401] width 45 height 45
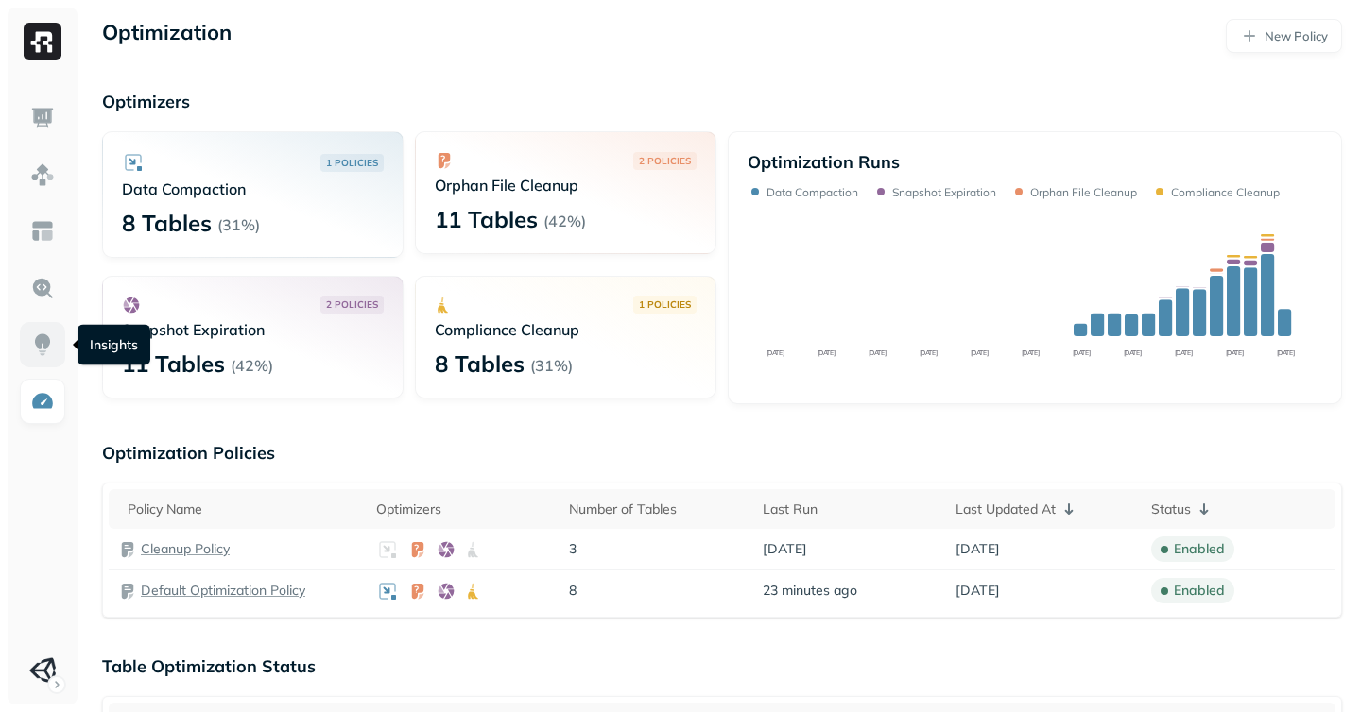
click at [36, 337] on img at bounding box center [42, 345] width 25 height 25
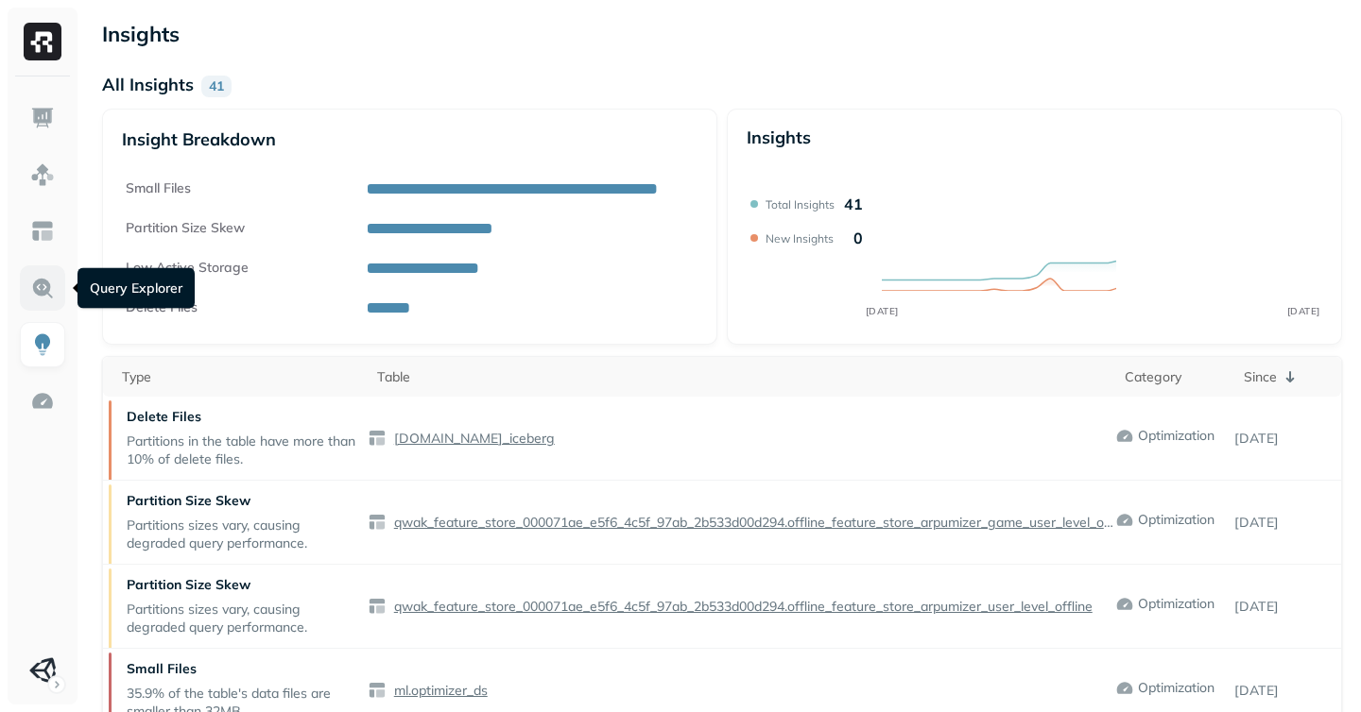
click at [37, 285] on img at bounding box center [42, 288] width 25 height 25
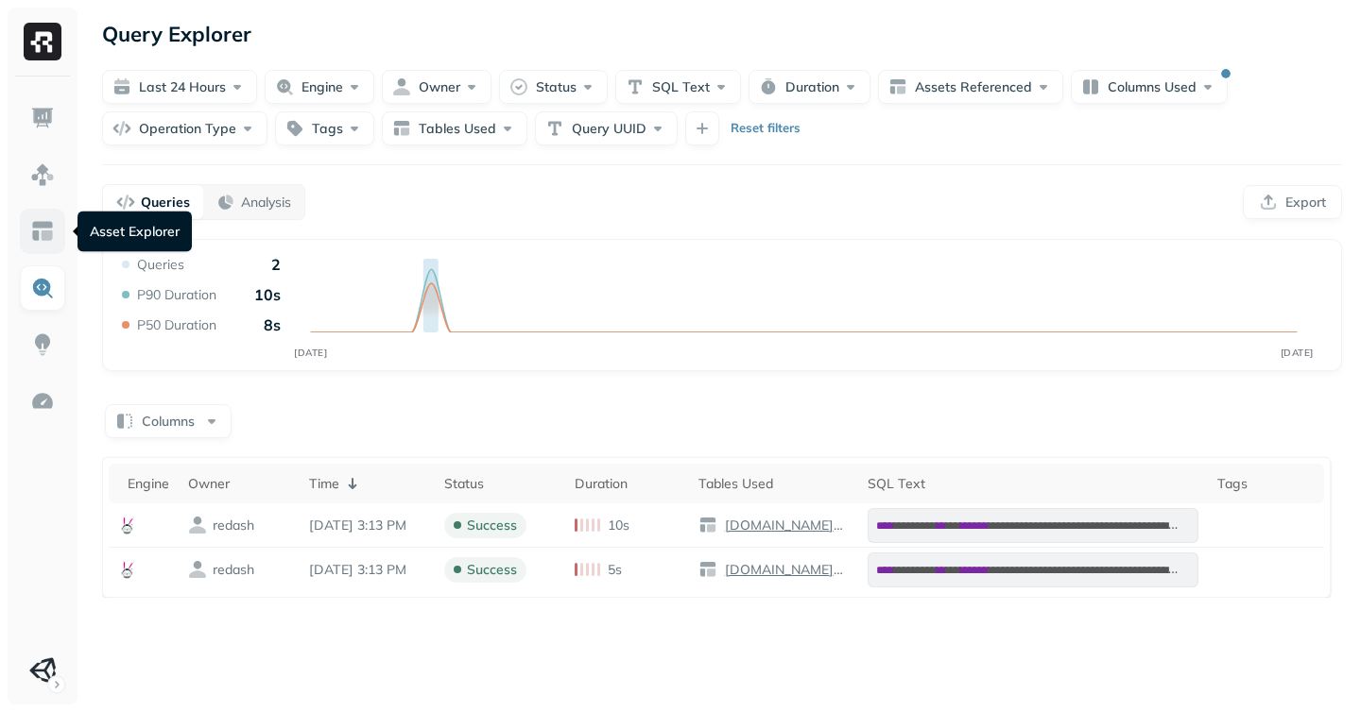
click at [32, 232] on img at bounding box center [42, 231] width 25 height 25
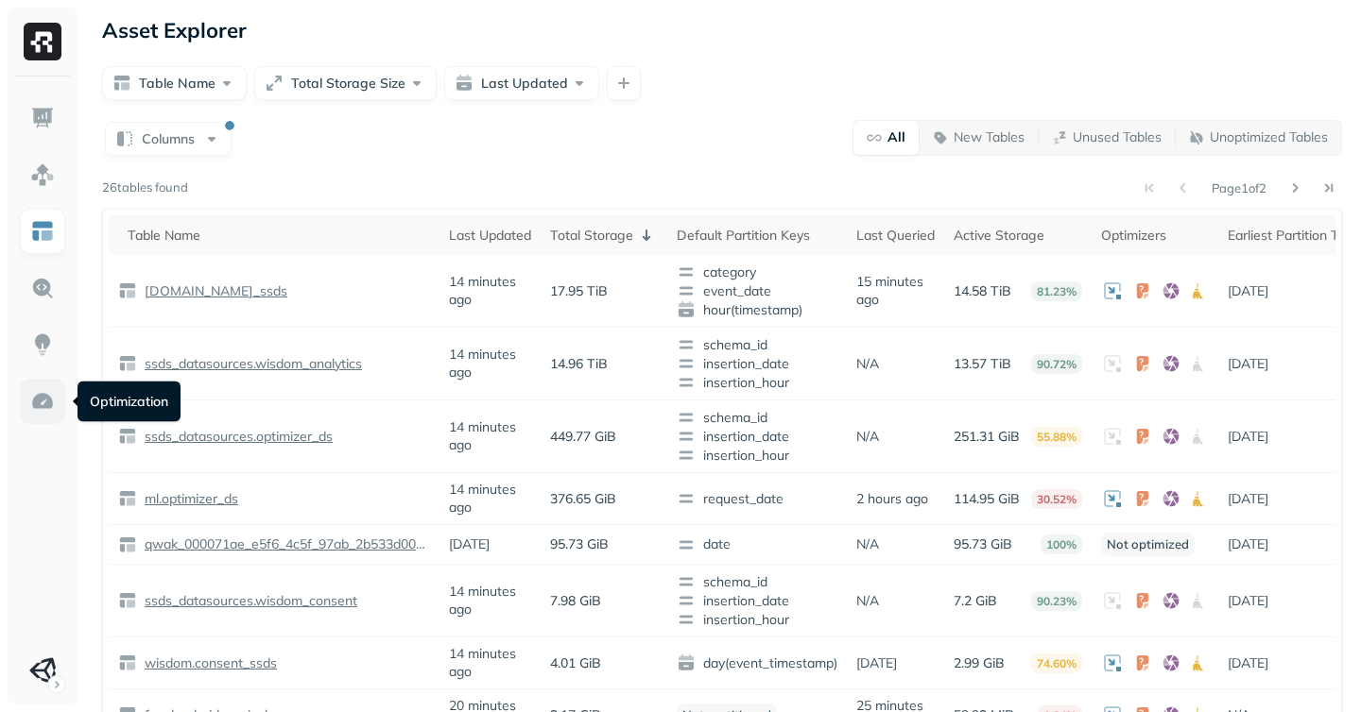
click at [42, 406] on img at bounding box center [42, 401] width 25 height 25
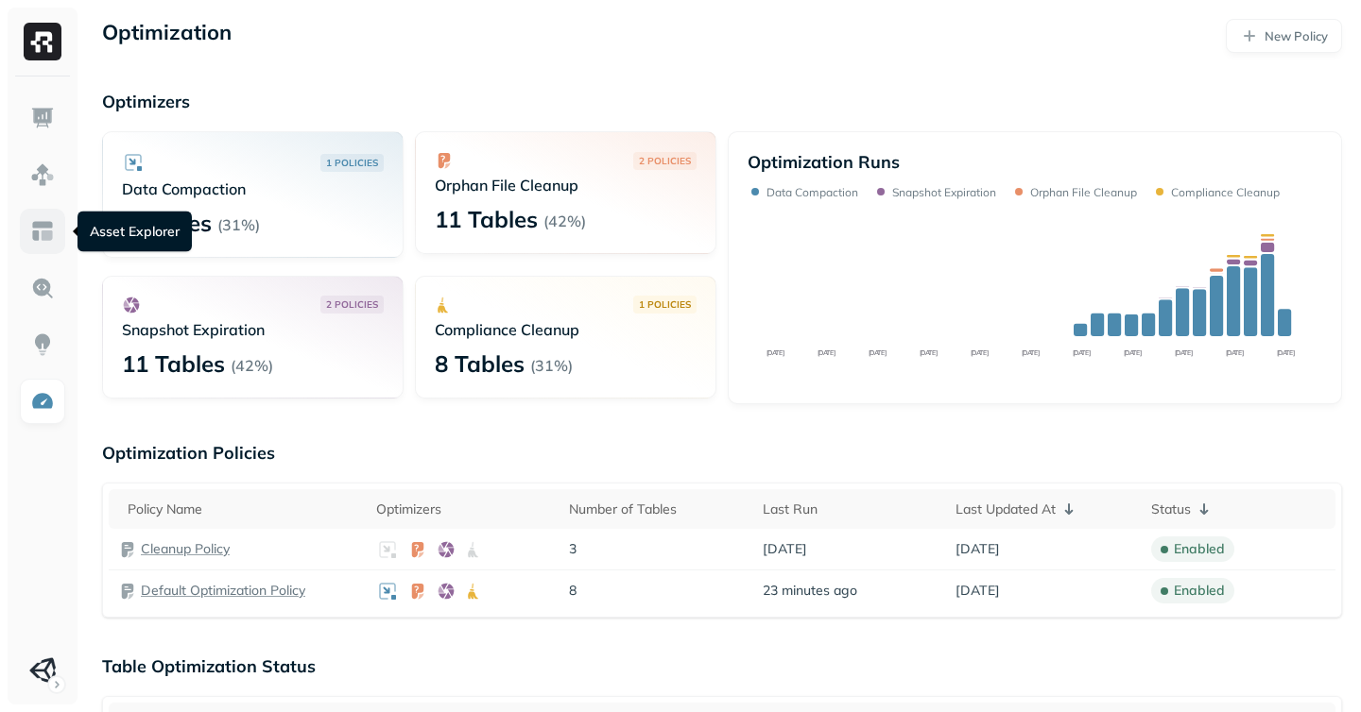
click at [37, 237] on img at bounding box center [42, 231] width 25 height 25
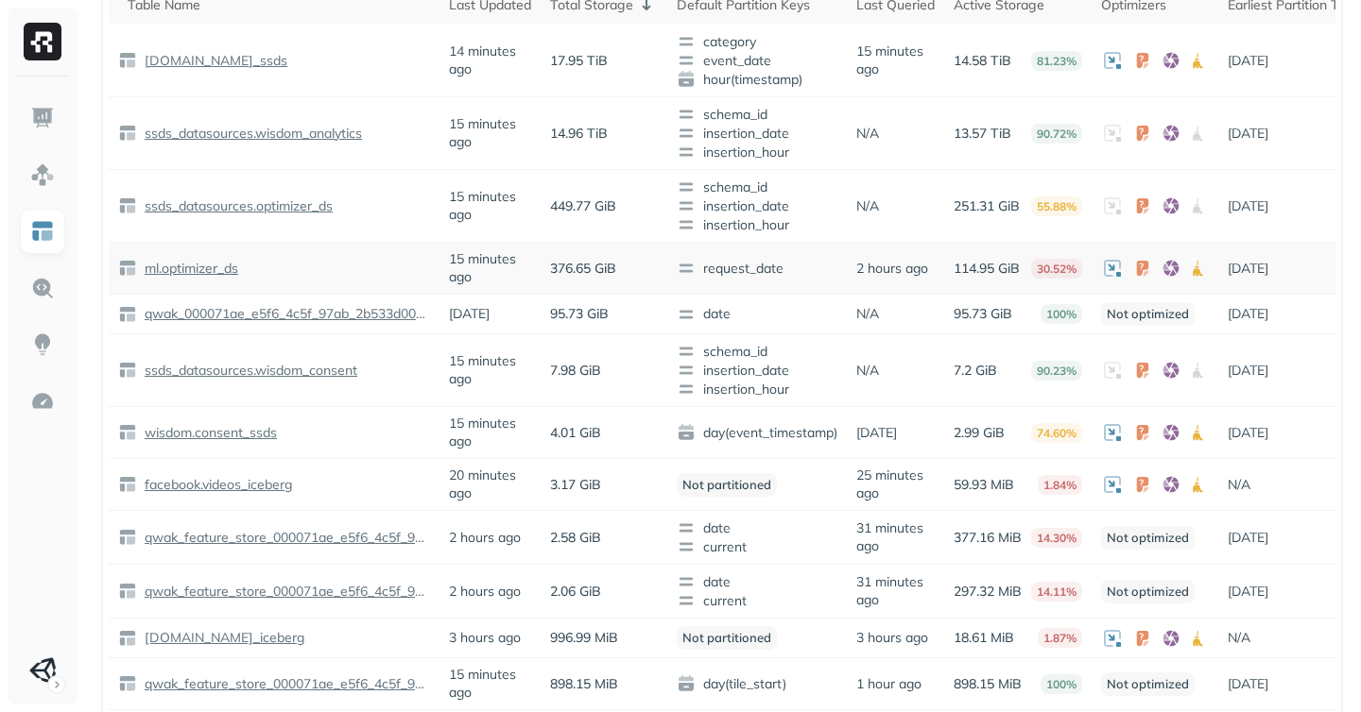
scroll to position [243, 0]
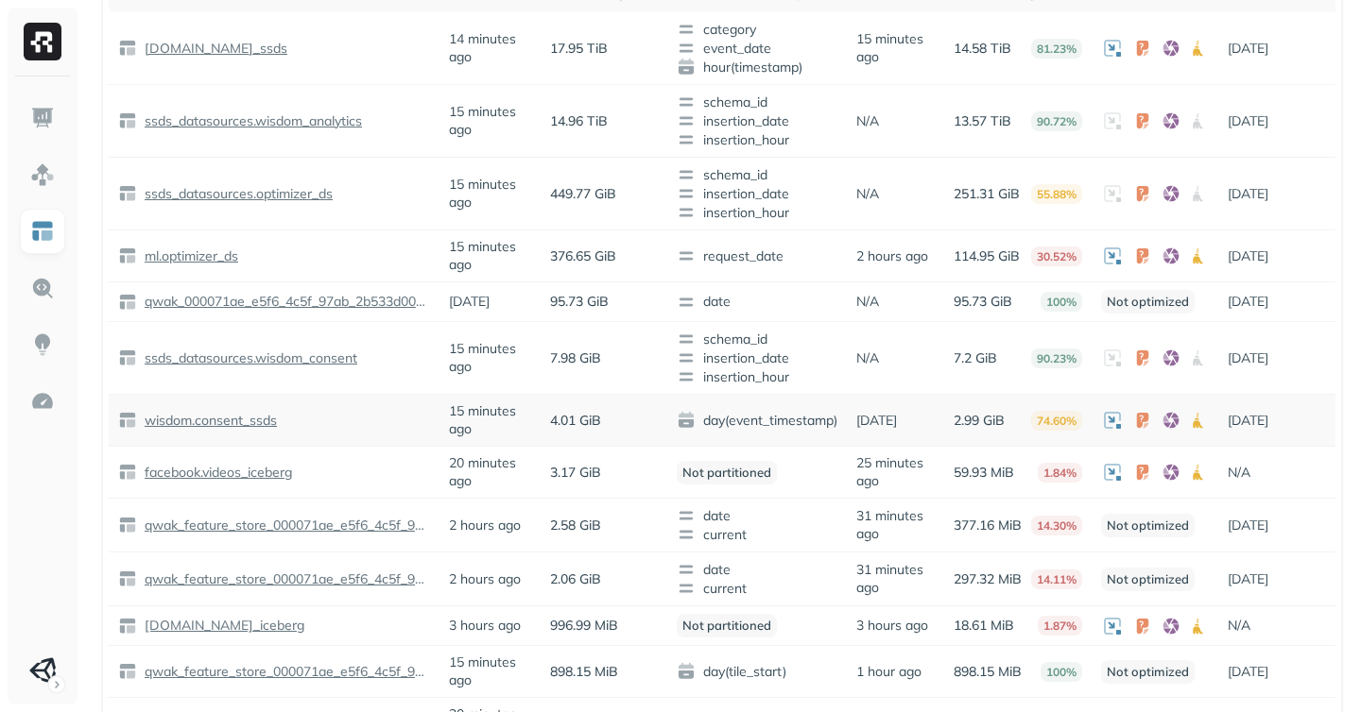
click at [235, 430] on p "wisdom.consent_ssds" at bounding box center [209, 421] width 136 height 18
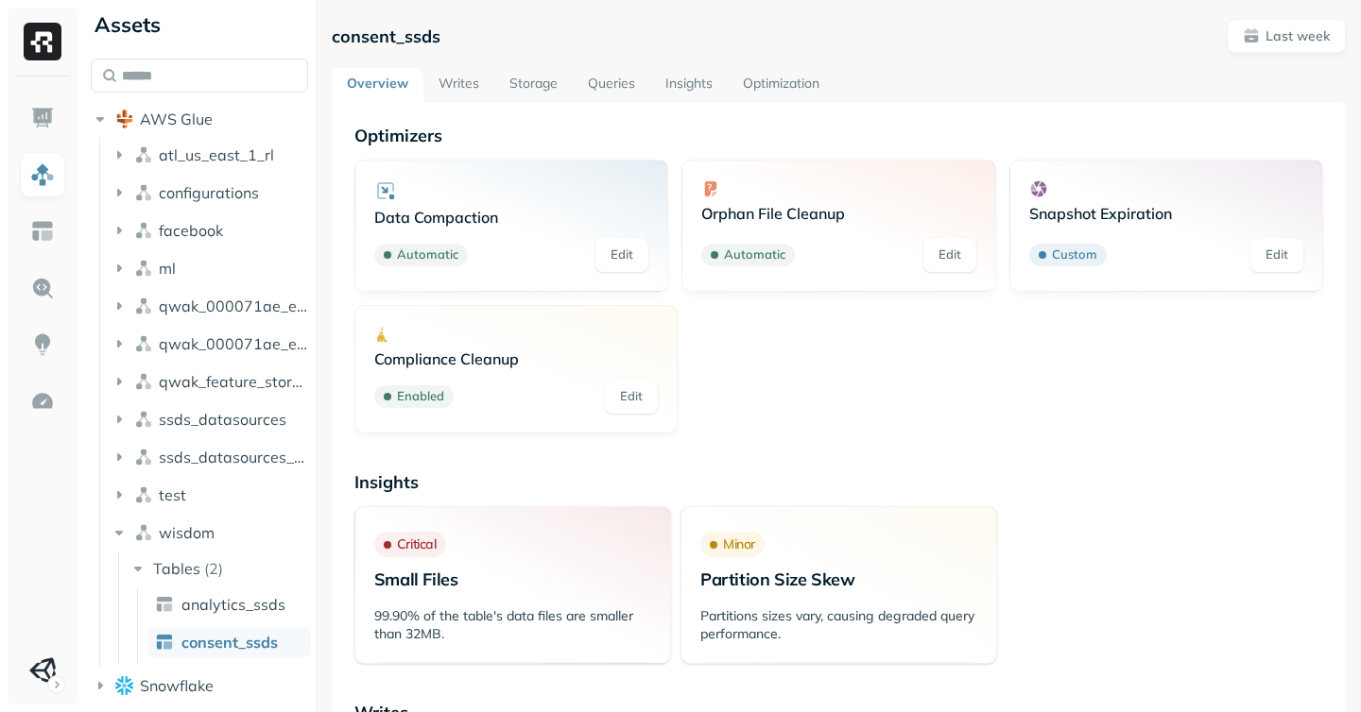
click at [453, 79] on link "Writes" at bounding box center [458, 85] width 71 height 34
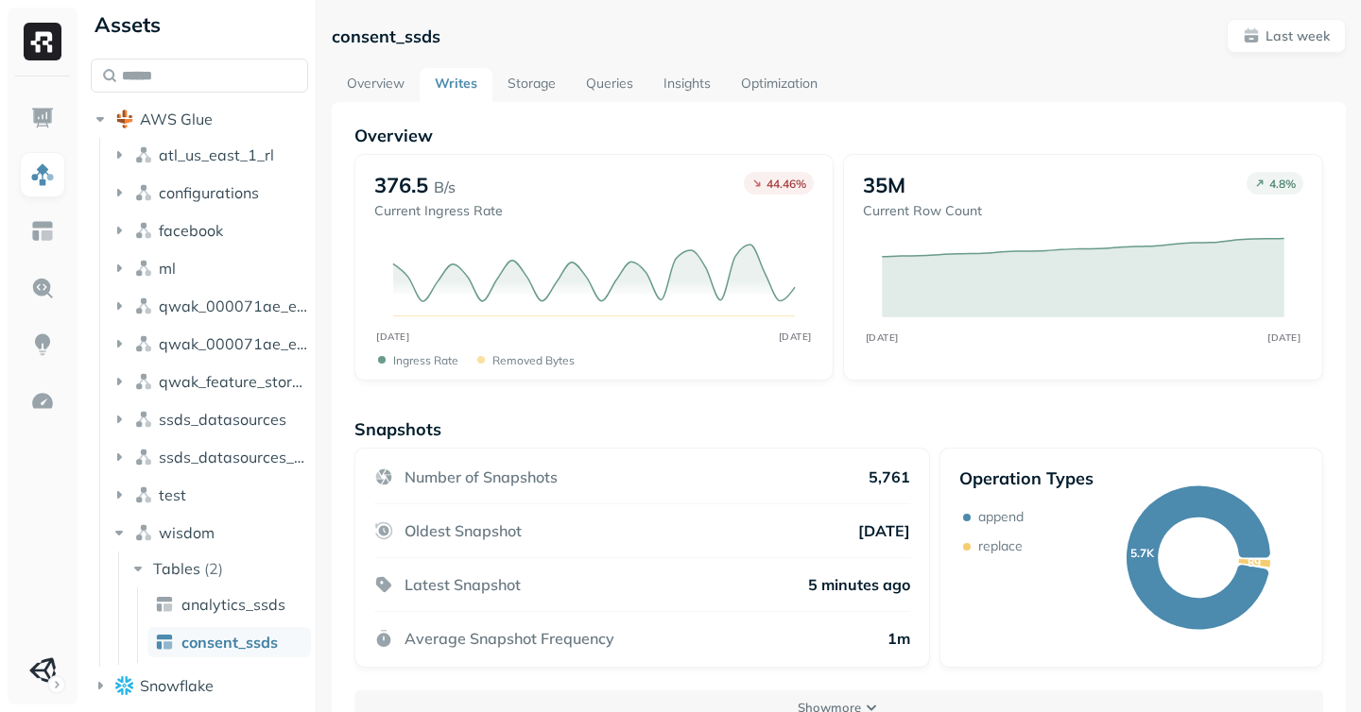
click at [520, 86] on link "Storage" at bounding box center [531, 85] width 78 height 34
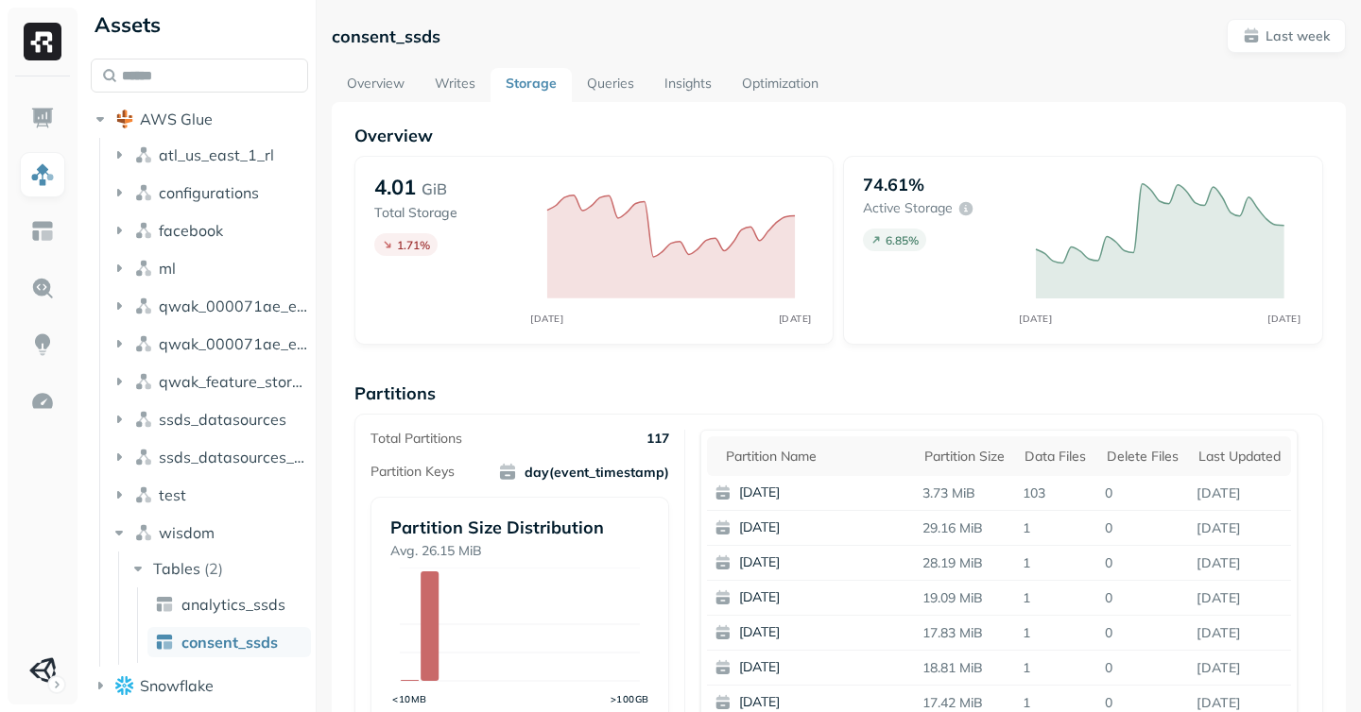
click at [597, 78] on link "Queries" at bounding box center [610, 85] width 77 height 34
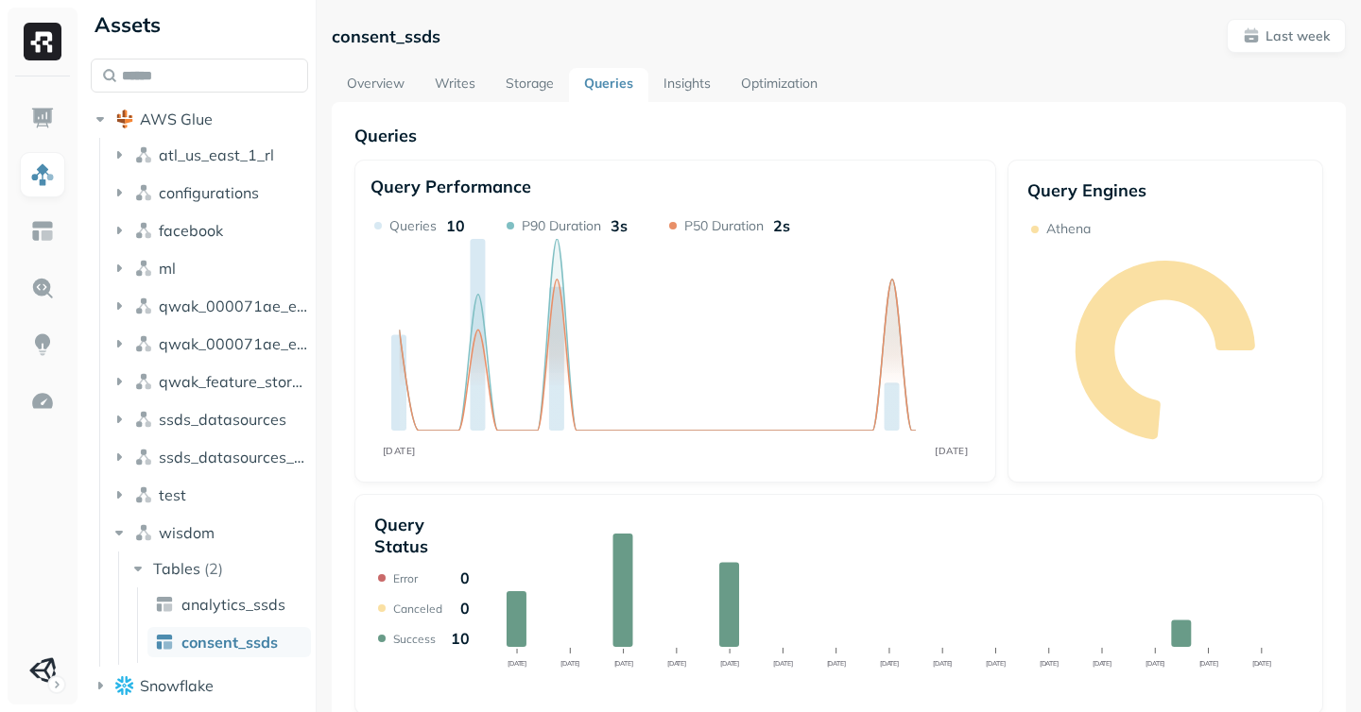
click at [771, 83] on link "Optimization" at bounding box center [779, 85] width 107 height 34
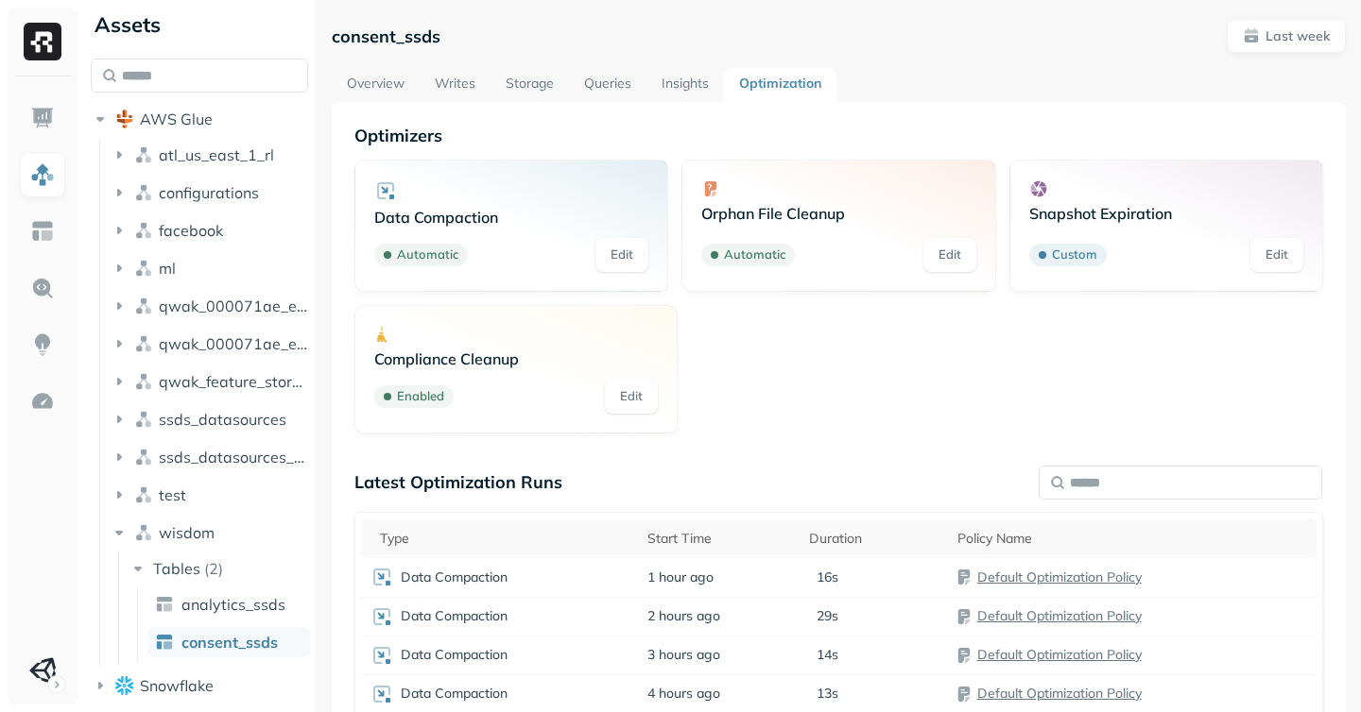
click at [688, 81] on link "Insights" at bounding box center [684, 85] width 77 height 34
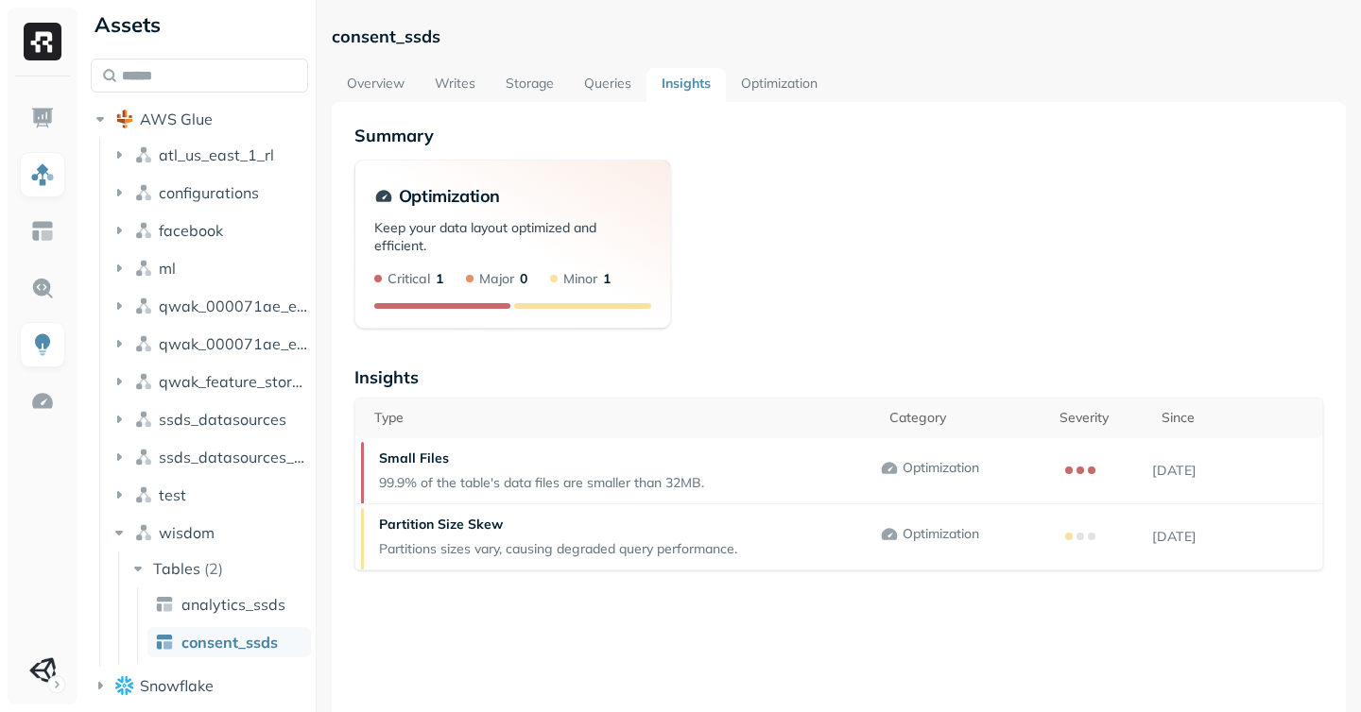
click at [592, 88] on link "Queries" at bounding box center [607, 85] width 77 height 34
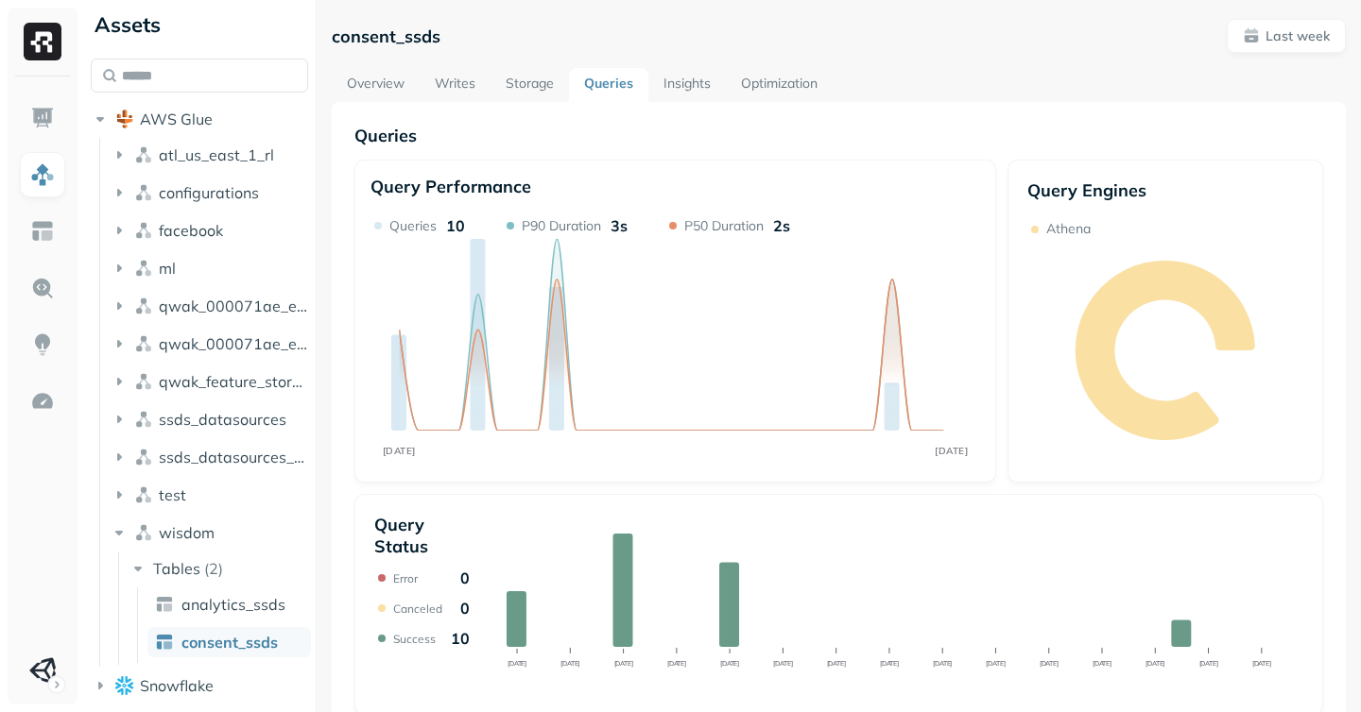
click at [374, 83] on link "Overview" at bounding box center [376, 85] width 88 height 34
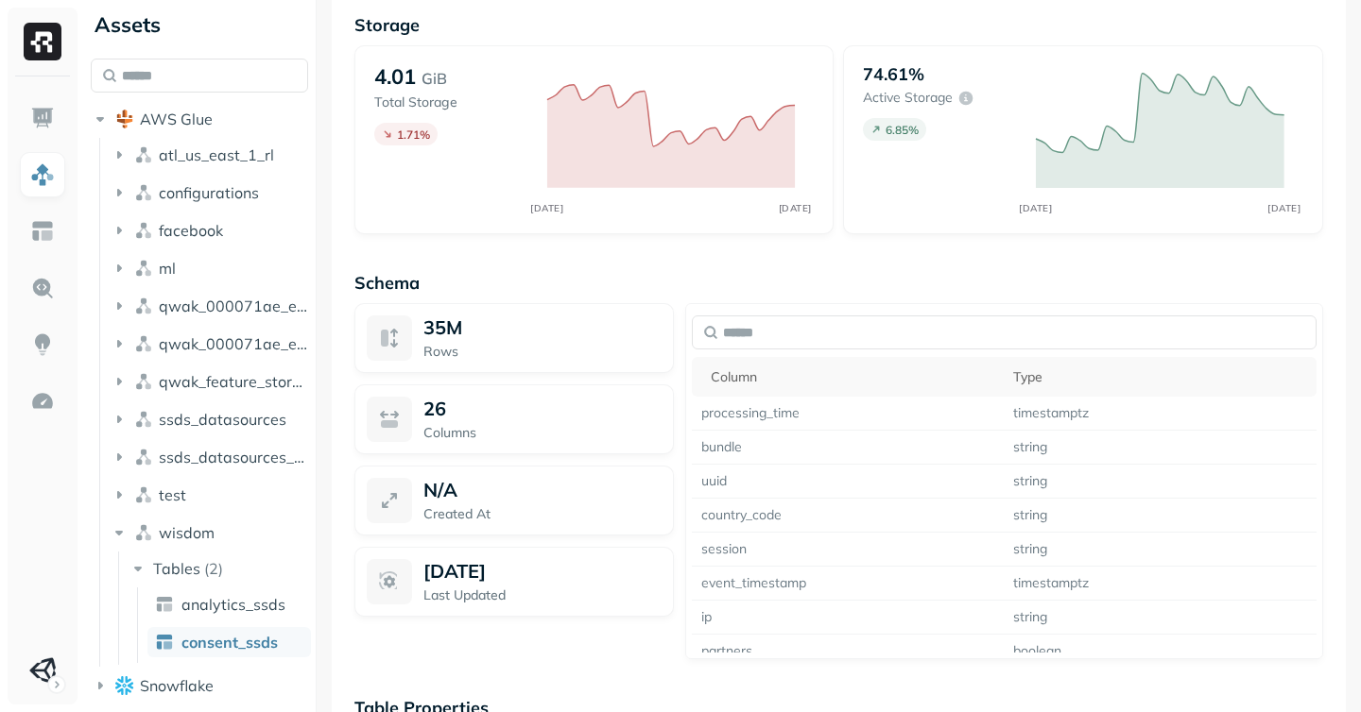
scroll to position [1615, 0]
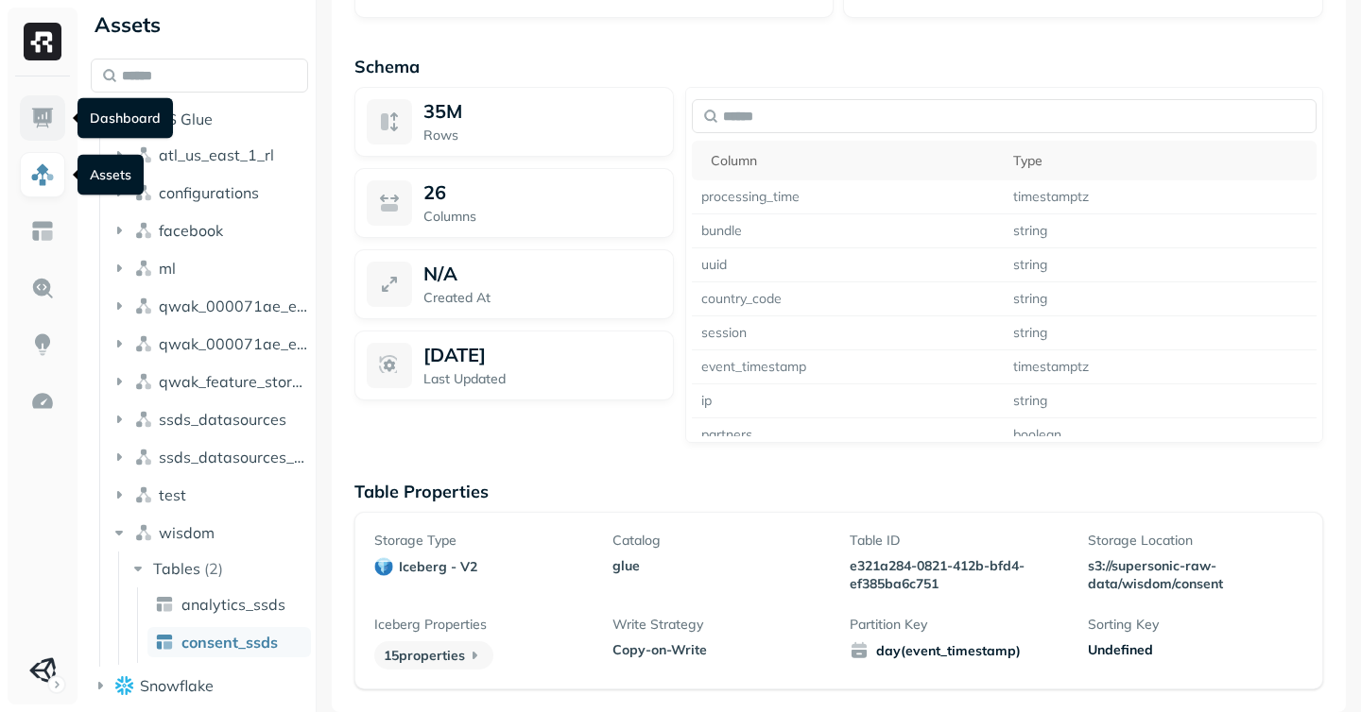
click at [37, 115] on img at bounding box center [42, 118] width 25 height 25
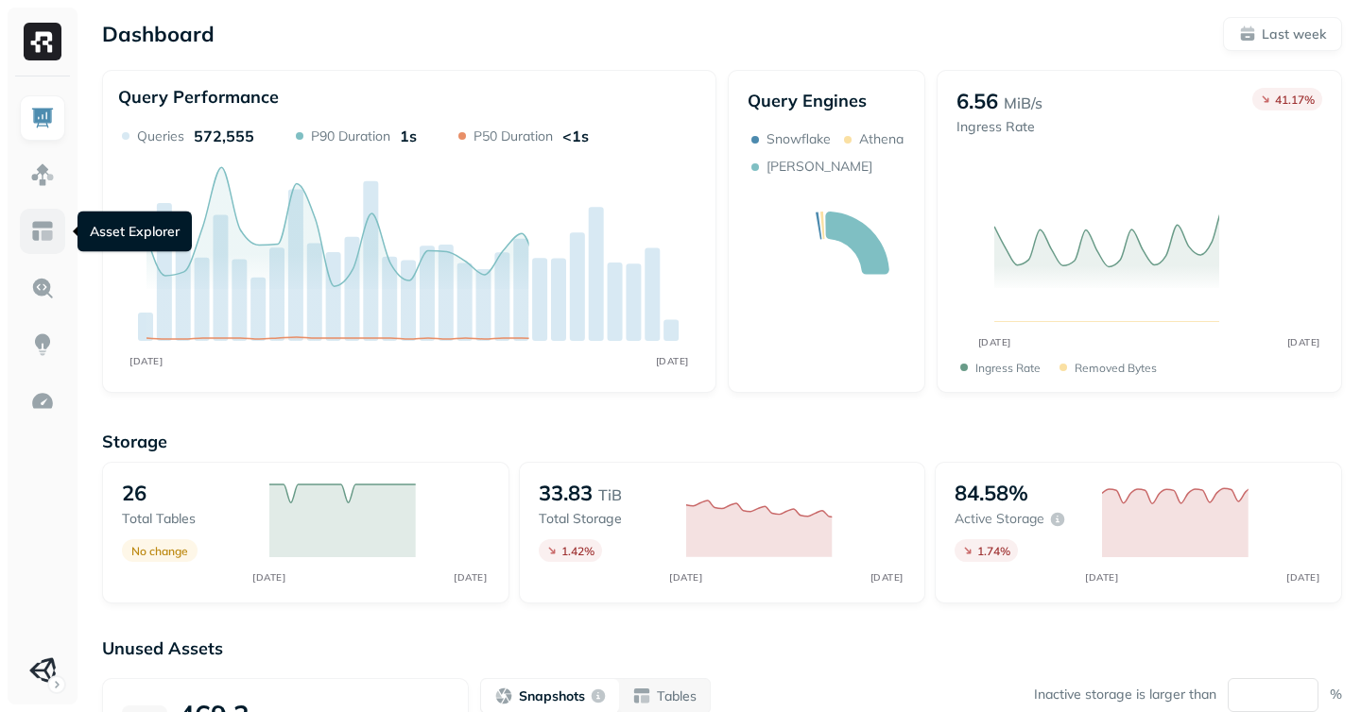
click at [34, 233] on img at bounding box center [42, 231] width 25 height 25
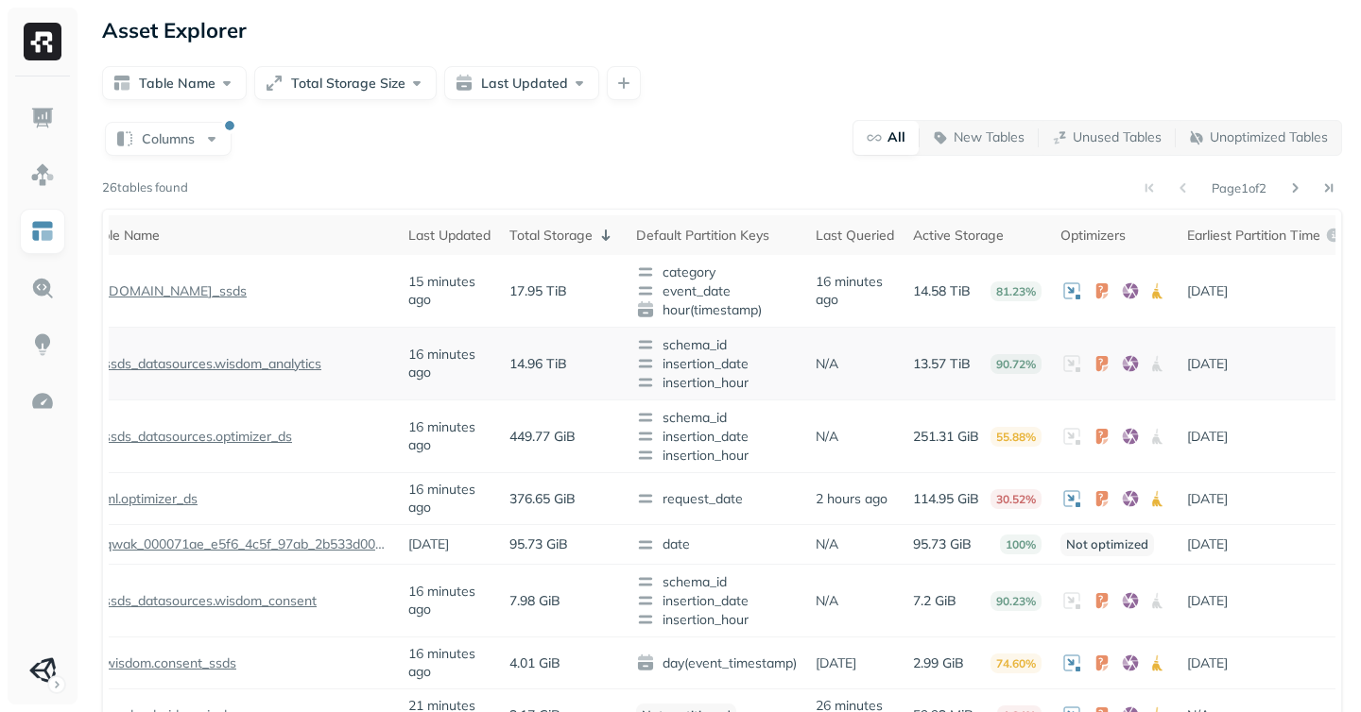
scroll to position [0, 63]
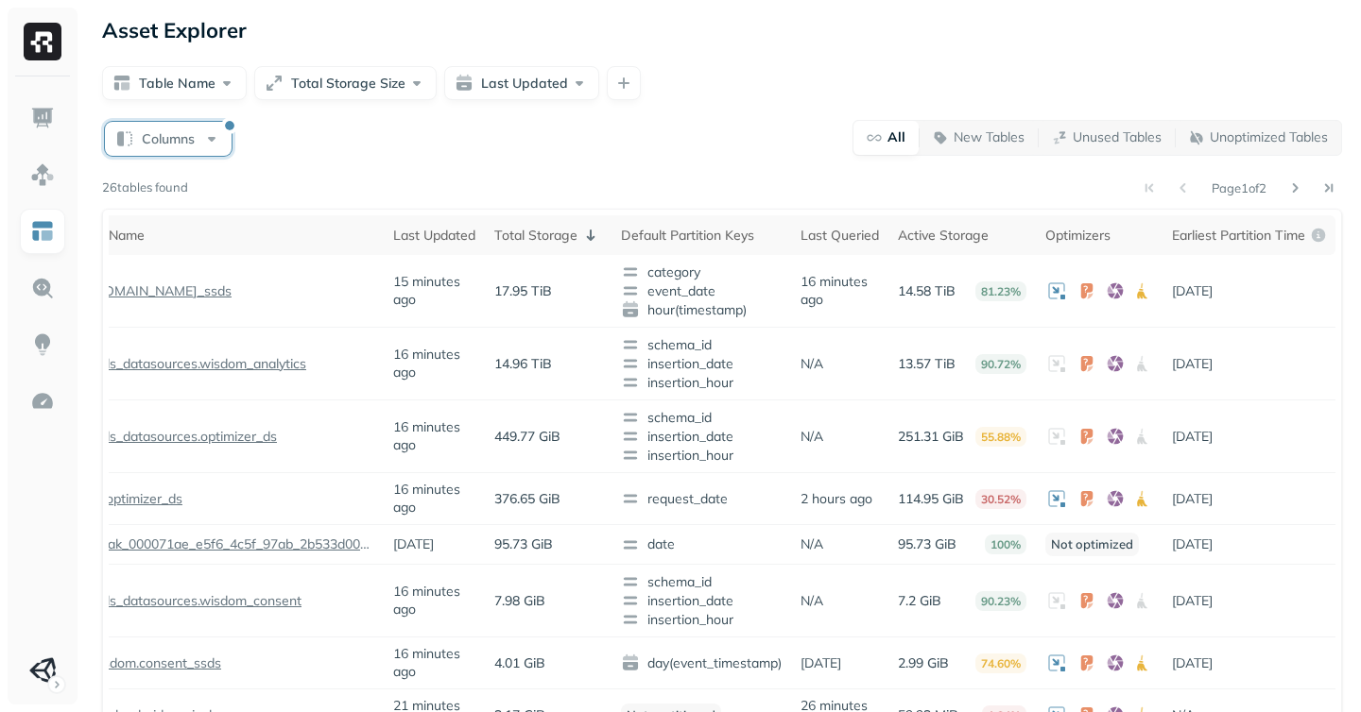
click at [152, 137] on button "Columns" at bounding box center [168, 139] width 127 height 34
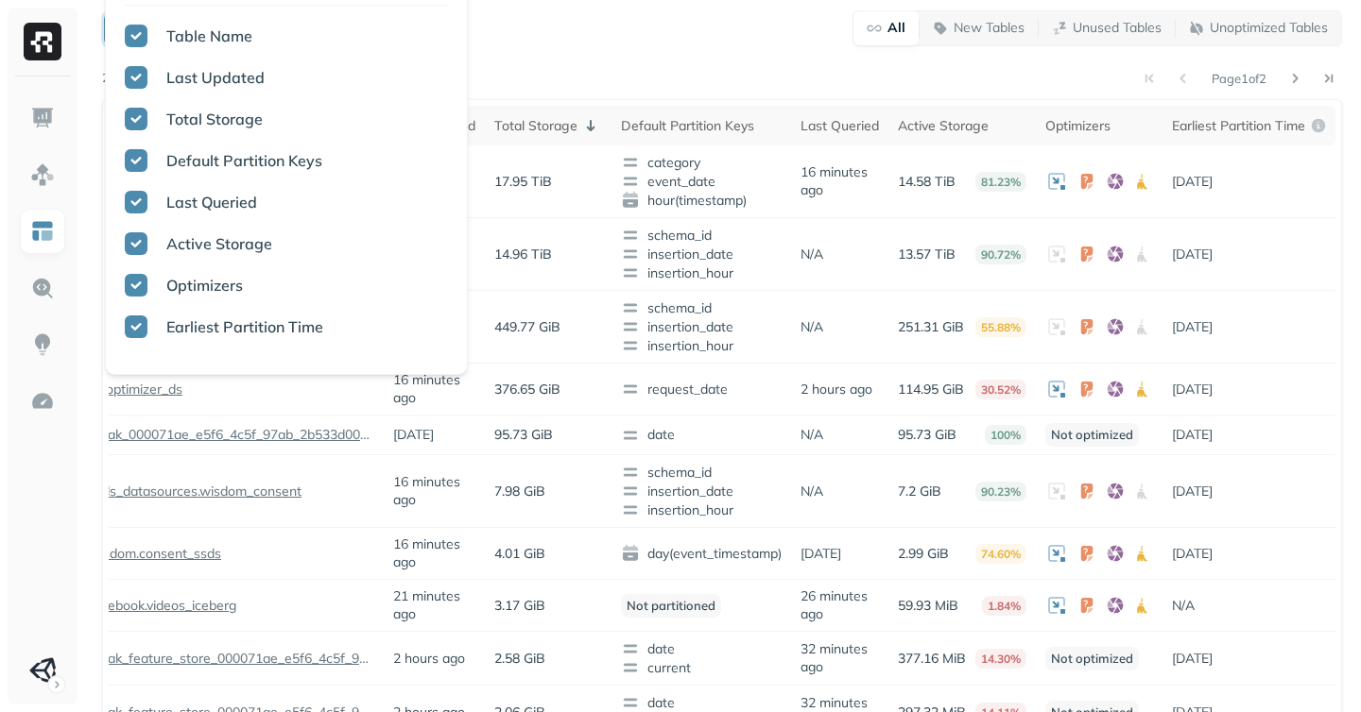
scroll to position [0, 0]
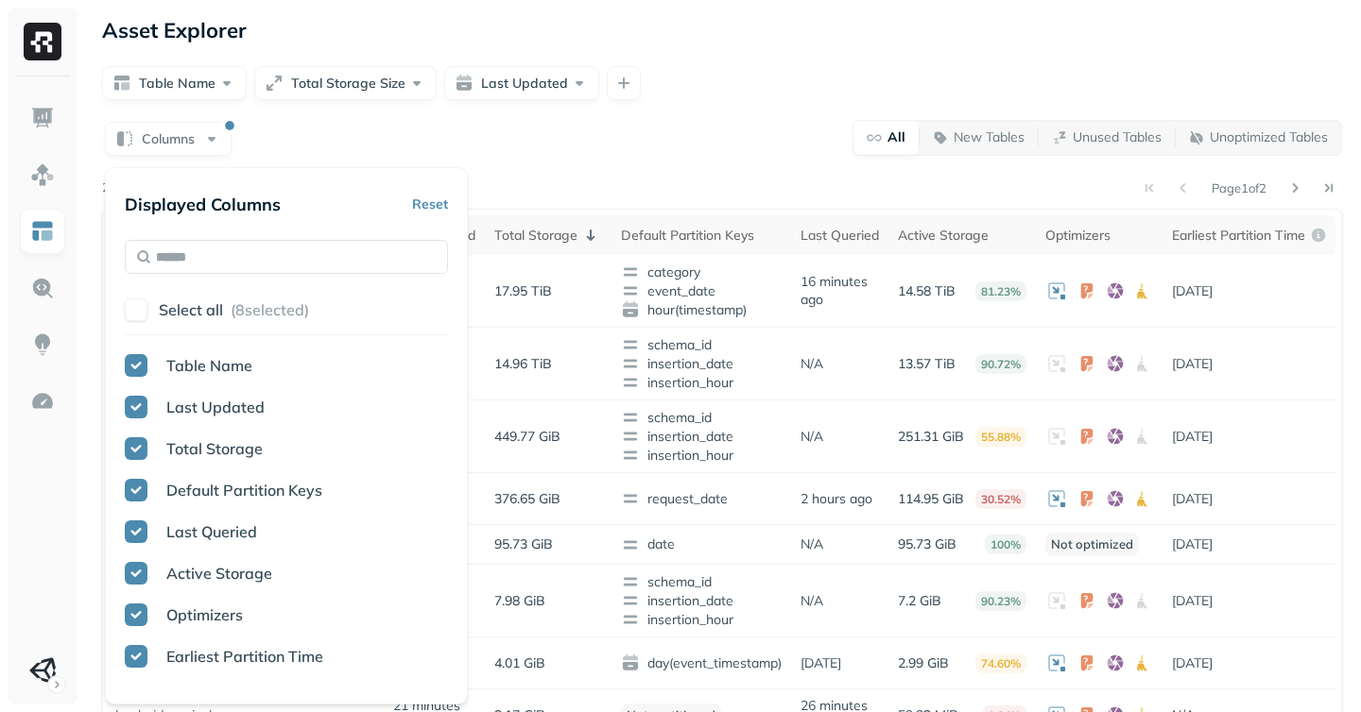
click at [661, 177] on div "Page 1 of 2" at bounding box center [765, 188] width 1154 height 26
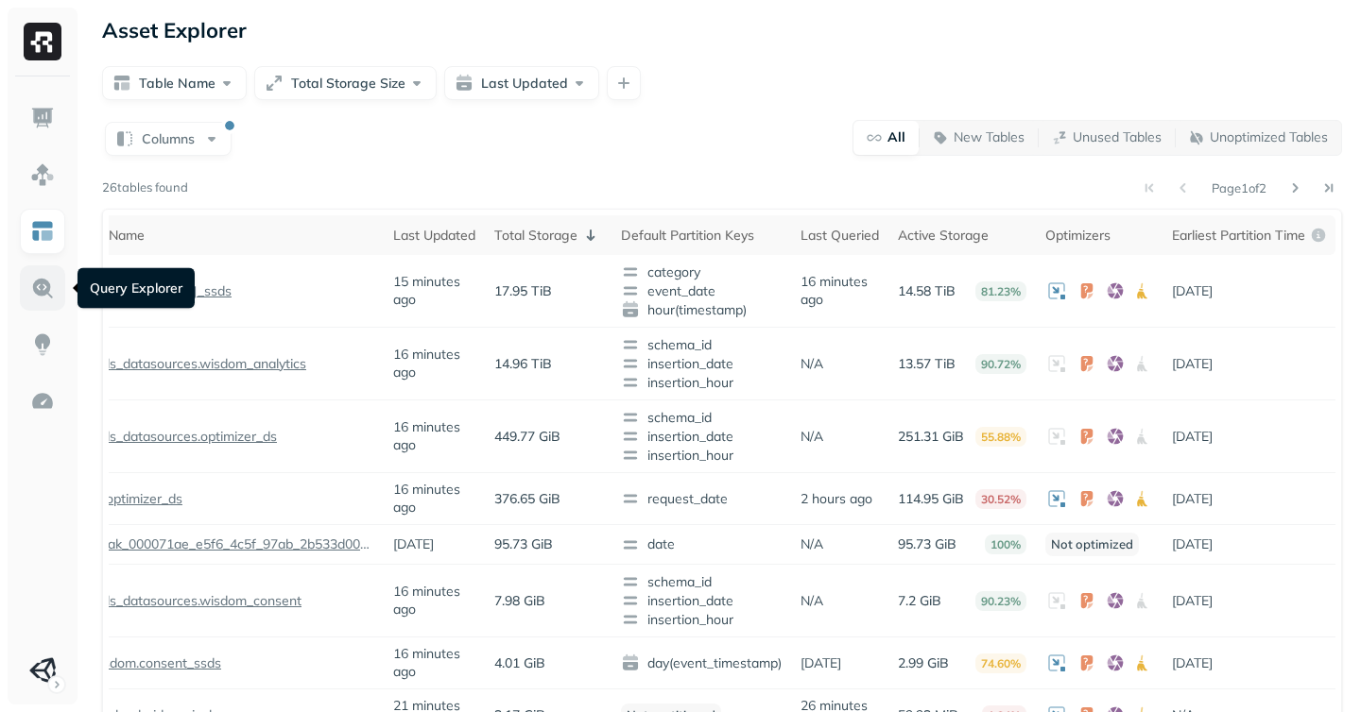
click at [48, 294] on img at bounding box center [42, 288] width 25 height 25
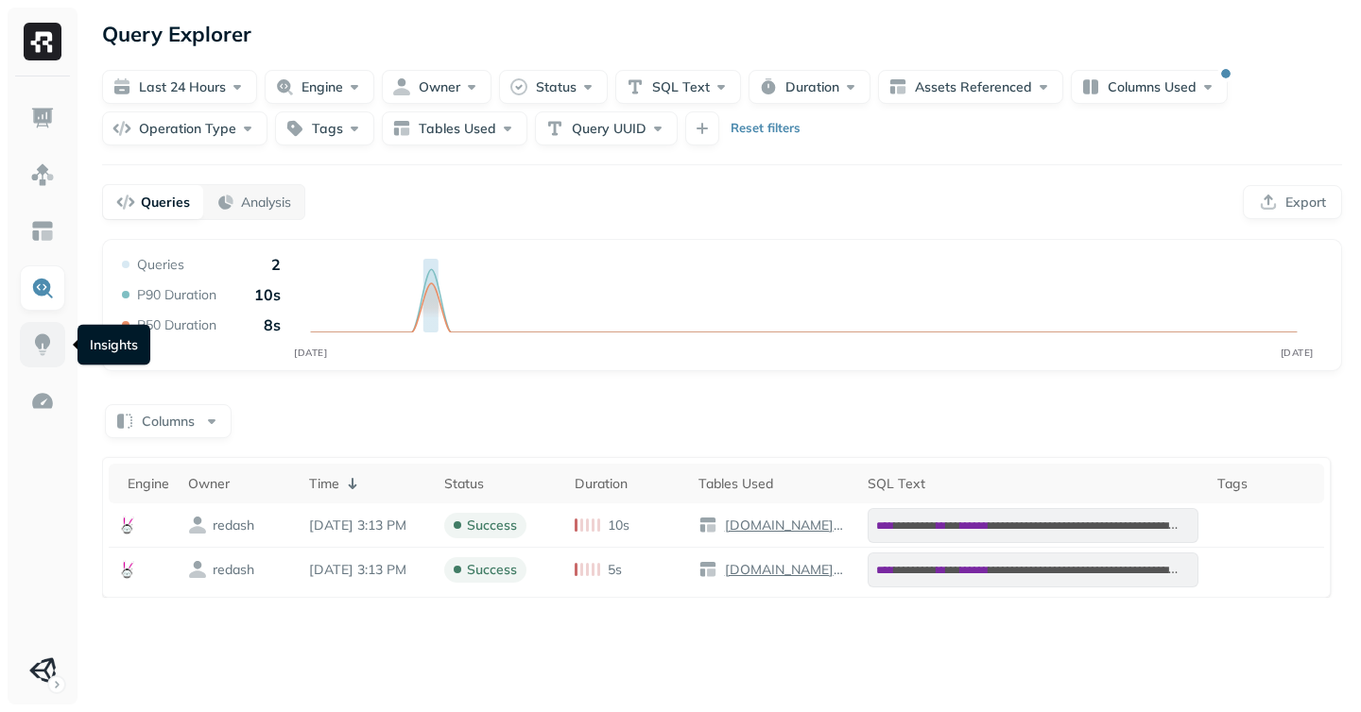
click at [45, 345] on img at bounding box center [42, 345] width 25 height 25
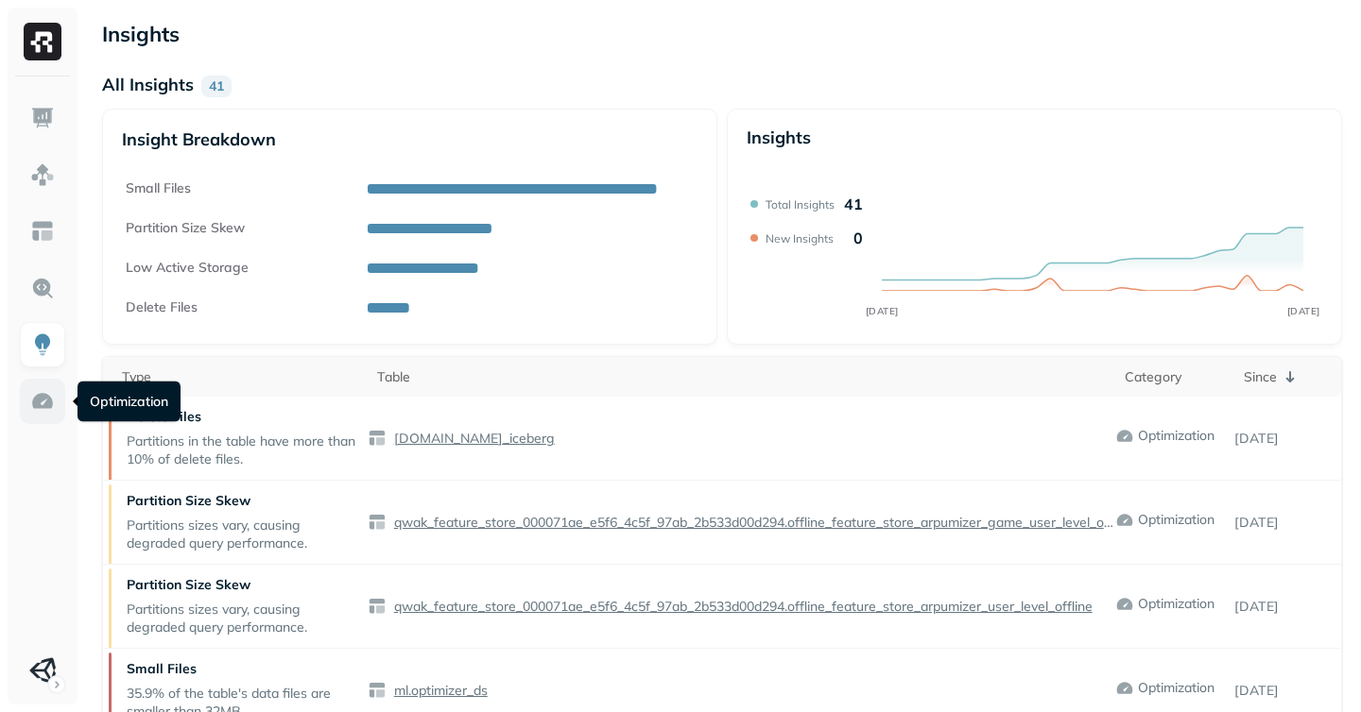
click at [38, 384] on link at bounding box center [42, 401] width 45 height 45
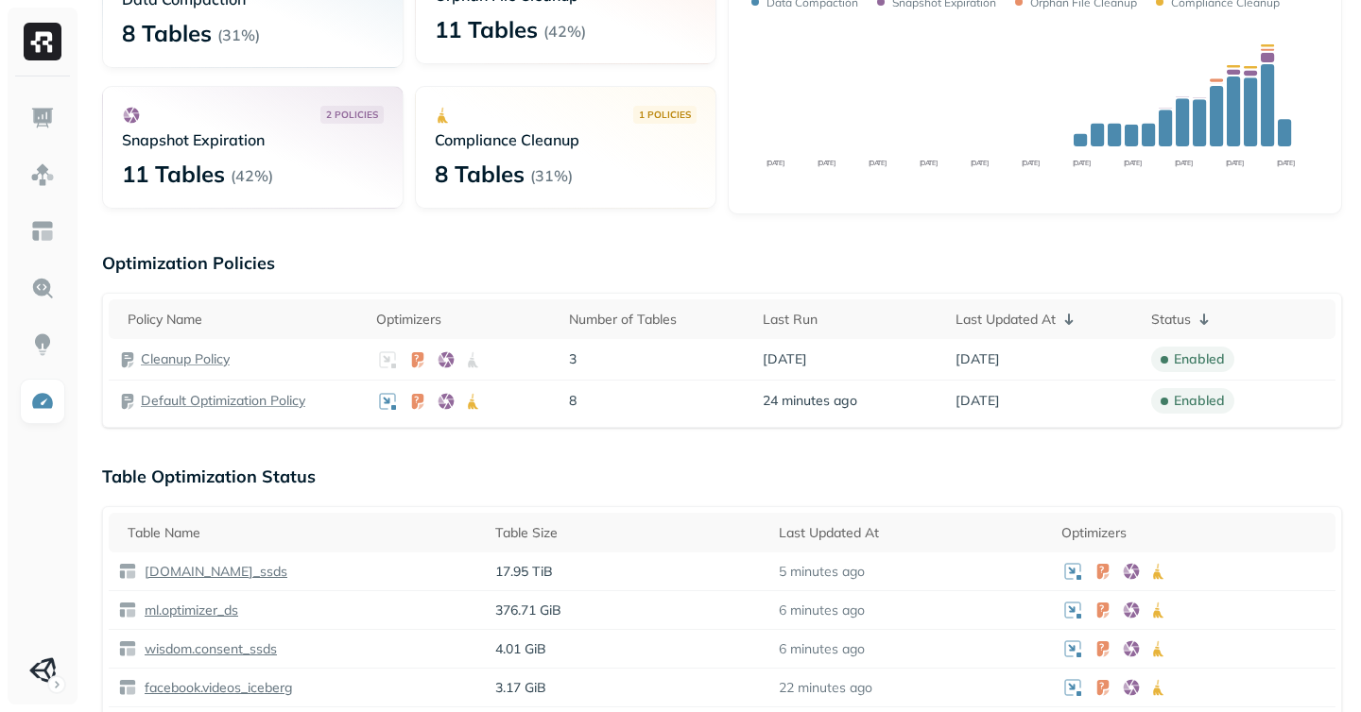
scroll to position [185, 0]
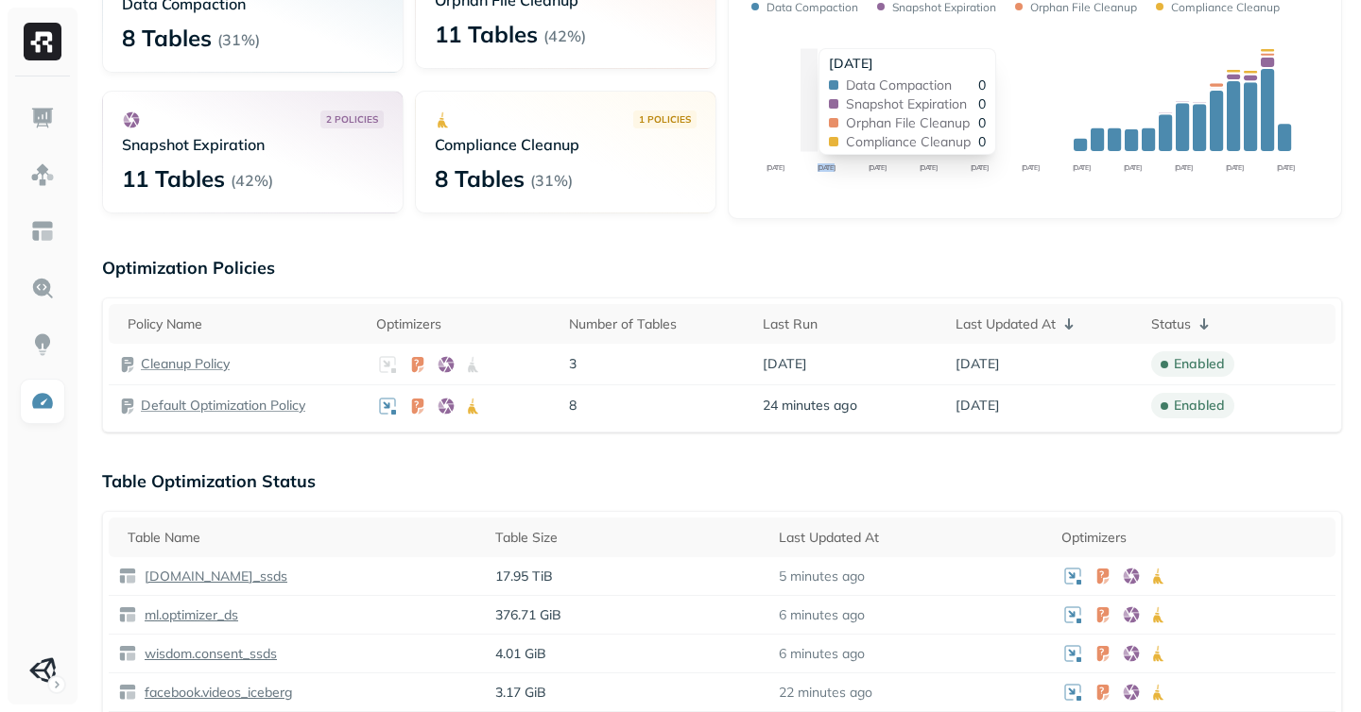
drag, startPoint x: 843, startPoint y: 109, endPoint x: 811, endPoint y: 111, distance: 32.2
click at [811, 111] on icon "[DATE] Aug [DATE] Aug [DATE] Aug 31 [DATE] Sep [DATE] Sep [DATE]" at bounding box center [1034, 114] width 574 height 170
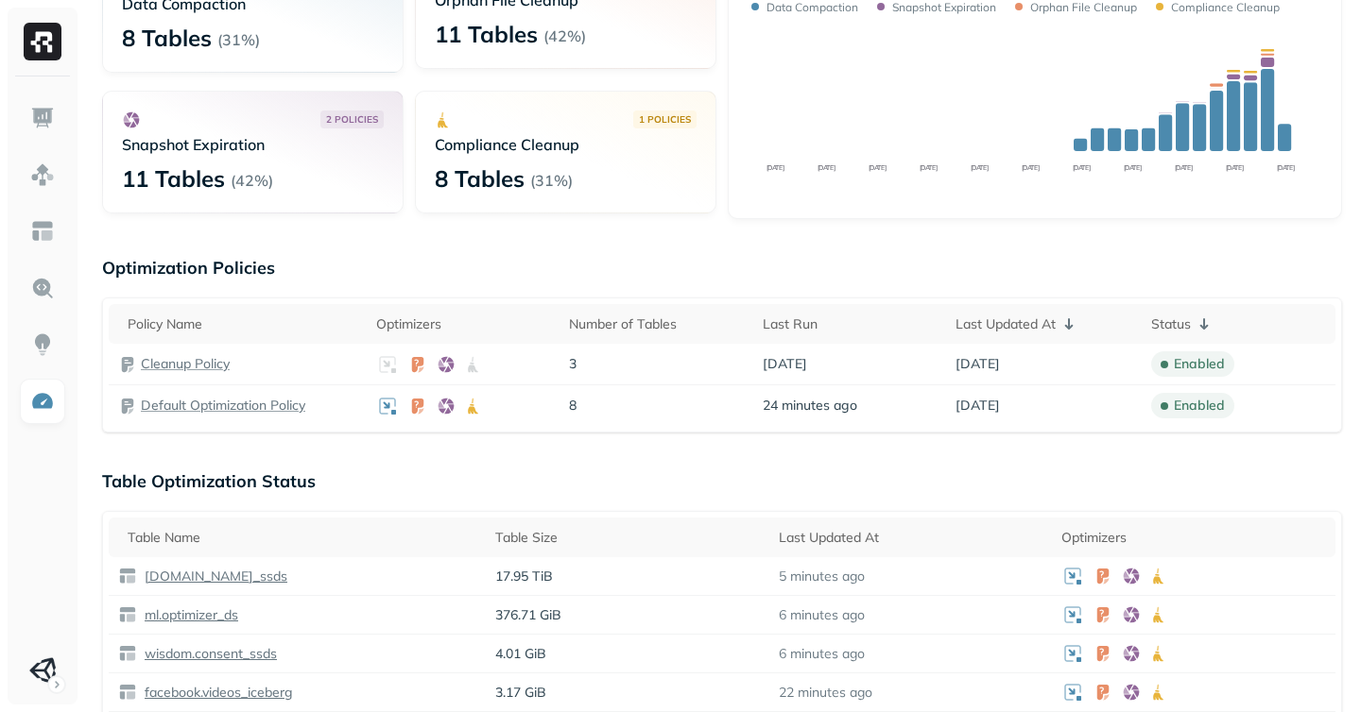
click at [424, 236] on div "Optimization New Policy Optimizers 1 POLICIES Data Compaction 8 Tables ( 31% ) …" at bounding box center [721, 703] width 1277 height 1776
